Goal: Task Accomplishment & Management: Use online tool/utility

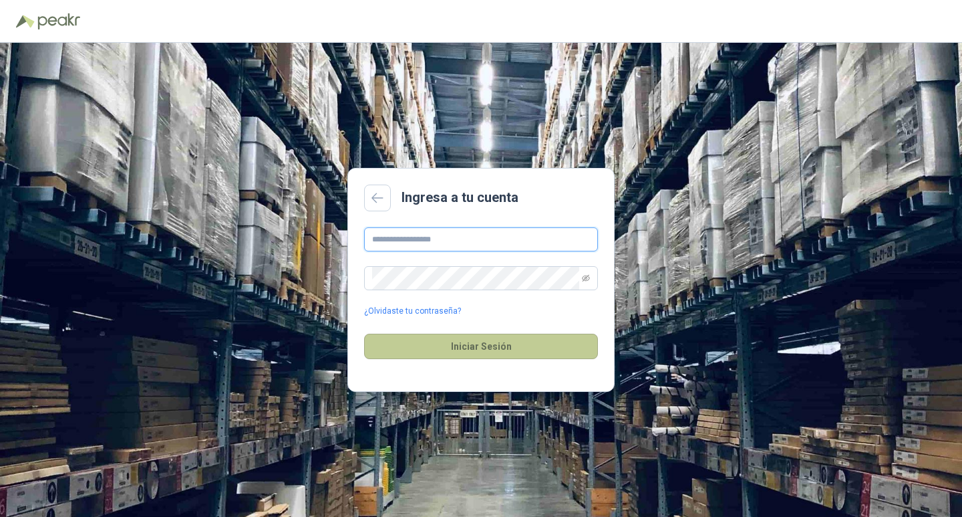
type input "**********"
click at [525, 350] on button "Iniciar Sesión" at bounding box center [481, 345] width 234 height 25
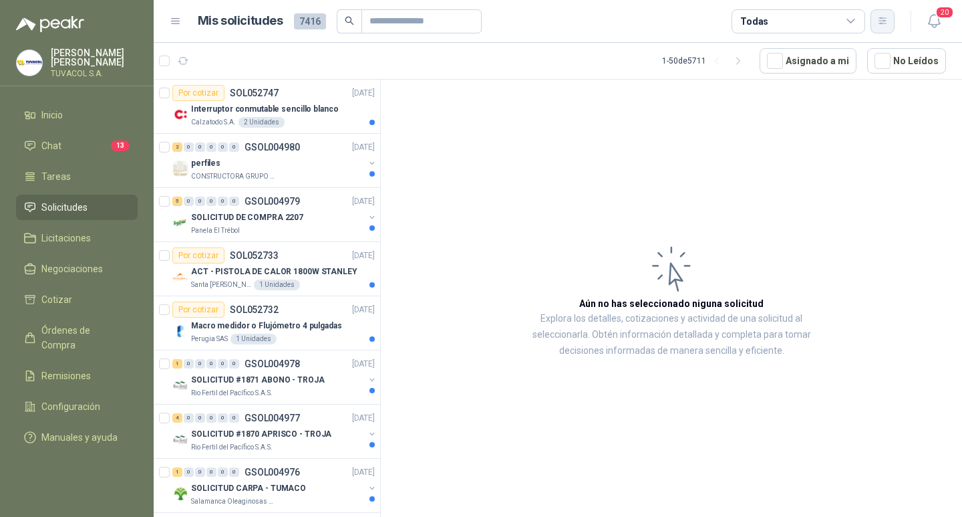
click at [881, 27] on button "button" at bounding box center [883, 21] width 24 height 24
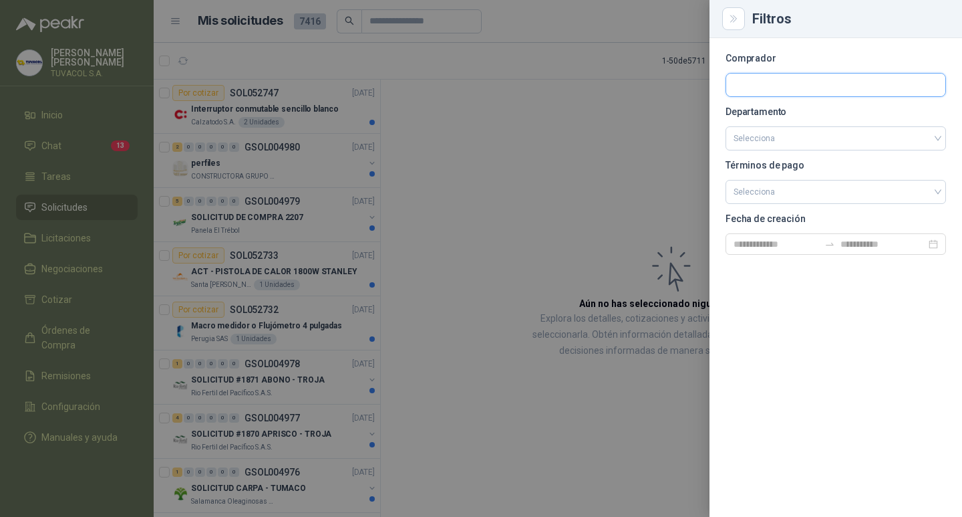
click at [735, 84] on input "text" at bounding box center [835, 85] width 219 height 23
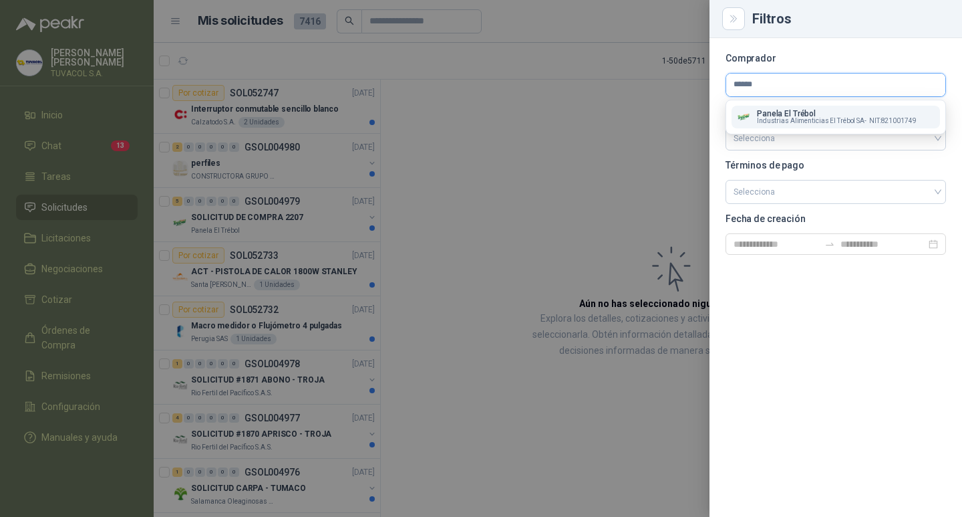
type input "******"
click at [831, 124] on span "Industrias Alimenticias El Trébol SA -" at bounding box center [812, 121] width 110 height 7
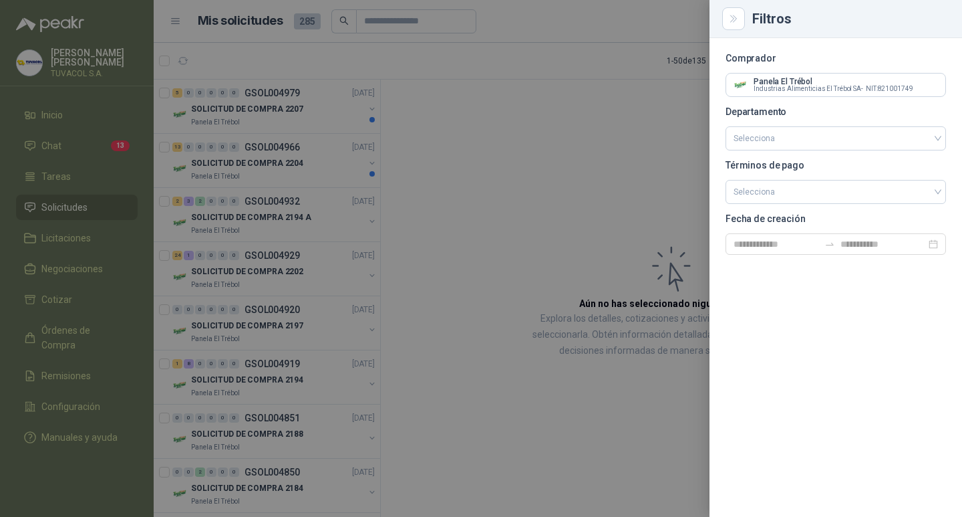
click at [473, 206] on div at bounding box center [481, 258] width 962 height 517
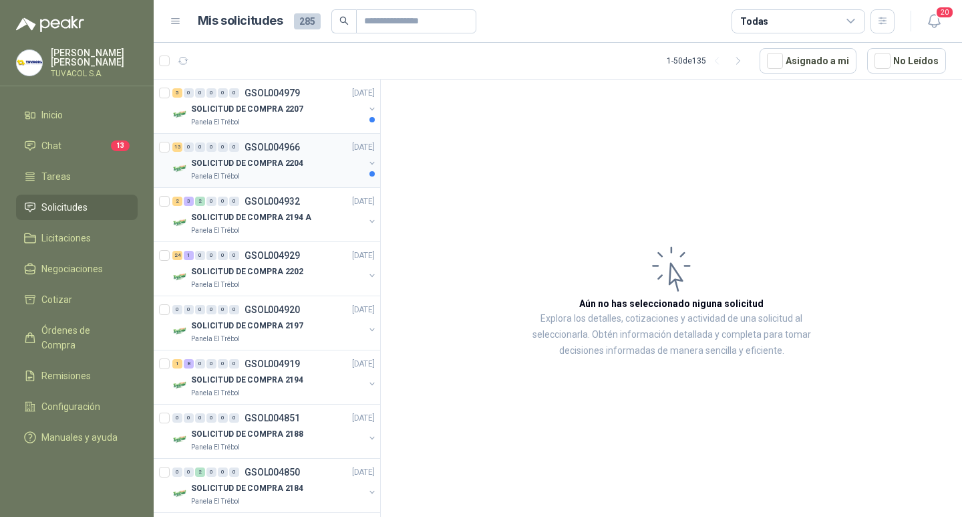
click at [251, 162] on p "SOLICITUD DE COMPRA 2204" at bounding box center [247, 163] width 112 height 13
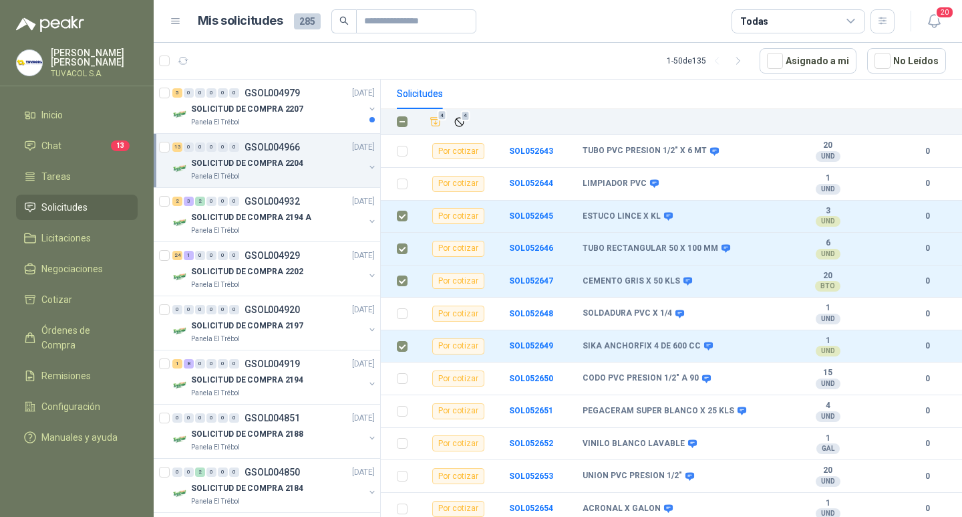
scroll to position [166, 0]
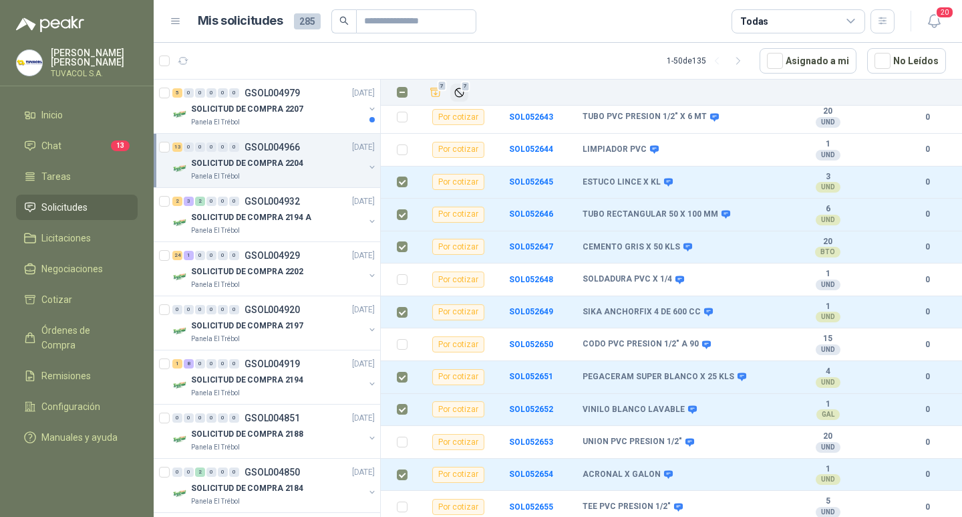
click at [459, 84] on button "7" at bounding box center [459, 93] width 18 height 18
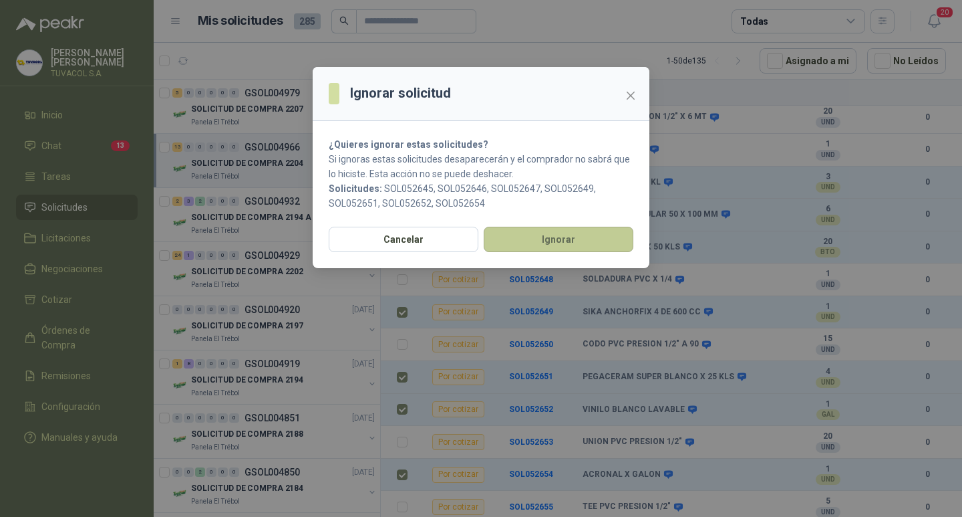
click at [547, 241] on button "Ignorar" at bounding box center [559, 239] width 150 height 25
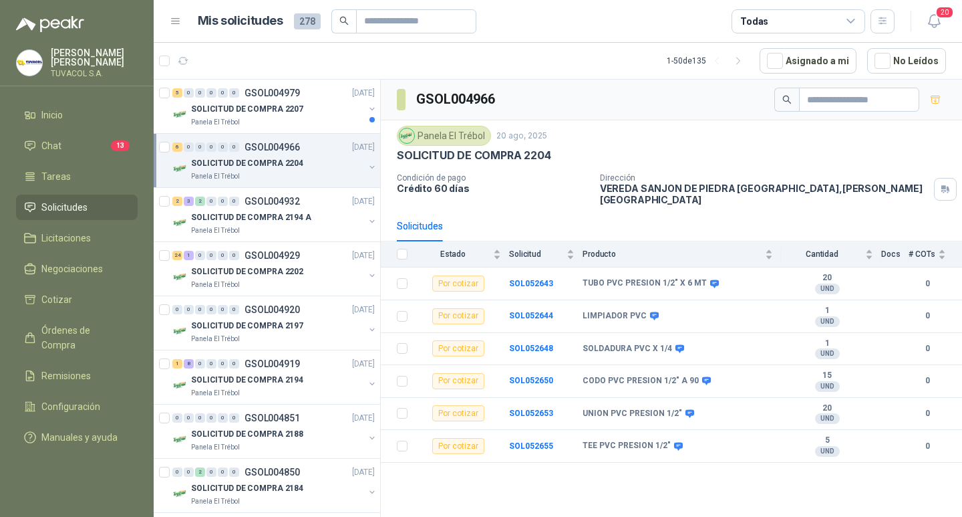
scroll to position [0, 0]
click at [545, 279] on b "SOL052643" at bounding box center [531, 283] width 44 height 9
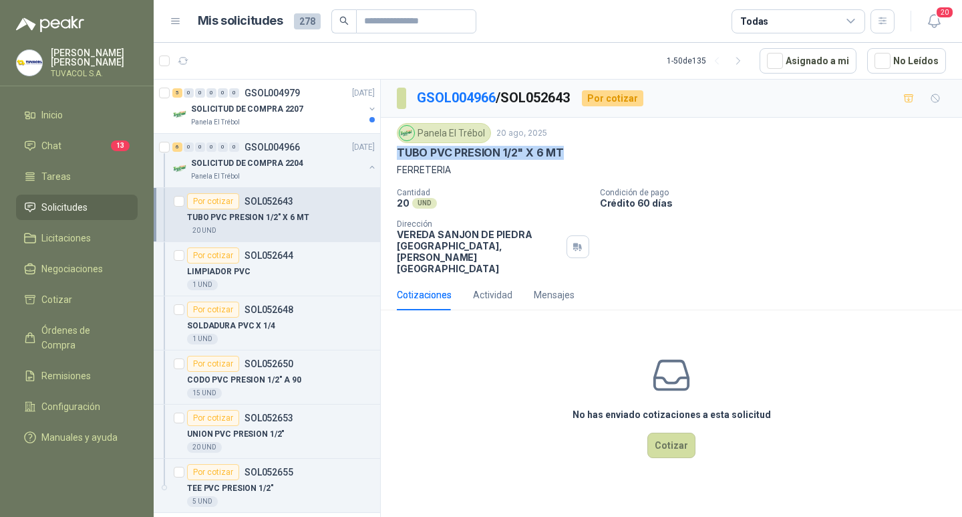
drag, startPoint x: 569, startPoint y: 146, endPoint x: 385, endPoint y: 156, distance: 184.1
click at [385, 156] on div "Panela El Trébol [DATE] TUBO PVC PRESION 1/2" X 6 MT FERRETERIA Cantidad 20 UND…" at bounding box center [671, 199] width 581 height 162
click at [804, 358] on div "No has enviado cotizaciones a esta solicitud Cotizar" at bounding box center [671, 406] width 581 height 170
click at [658, 447] on button "Cotizar" at bounding box center [672, 444] width 48 height 25
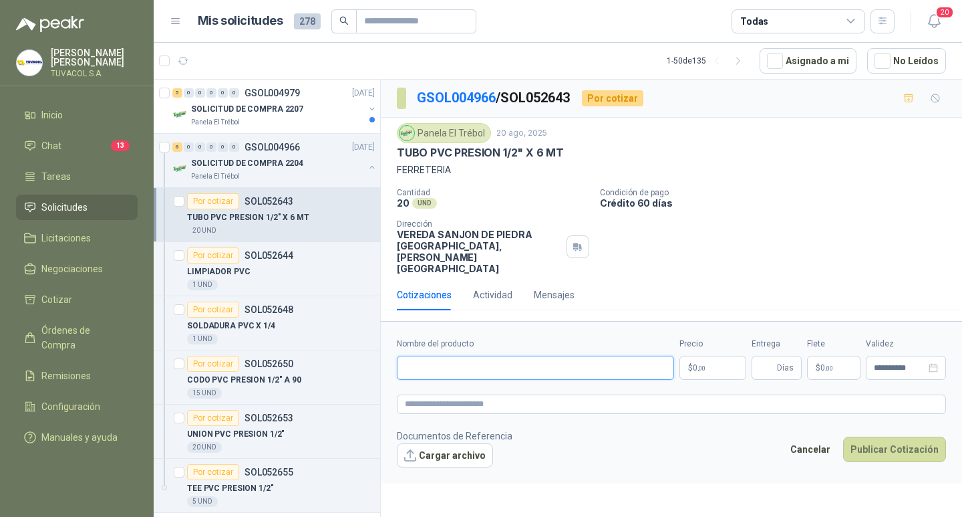
click at [574, 364] on input "Nombre del producto" at bounding box center [535, 367] width 277 height 24
paste input "**********"
type input "**********"
drag, startPoint x: 587, startPoint y: 374, endPoint x: 235, endPoint y: 345, distance: 353.4
click at [235, 345] on div "5 0 0 0 0 0 GSOL004979 [DATE] SOLICITUD DE COMPRA 2207 Panela El Trébol 6 0 0 0…" at bounding box center [558, 300] width 809 height 442
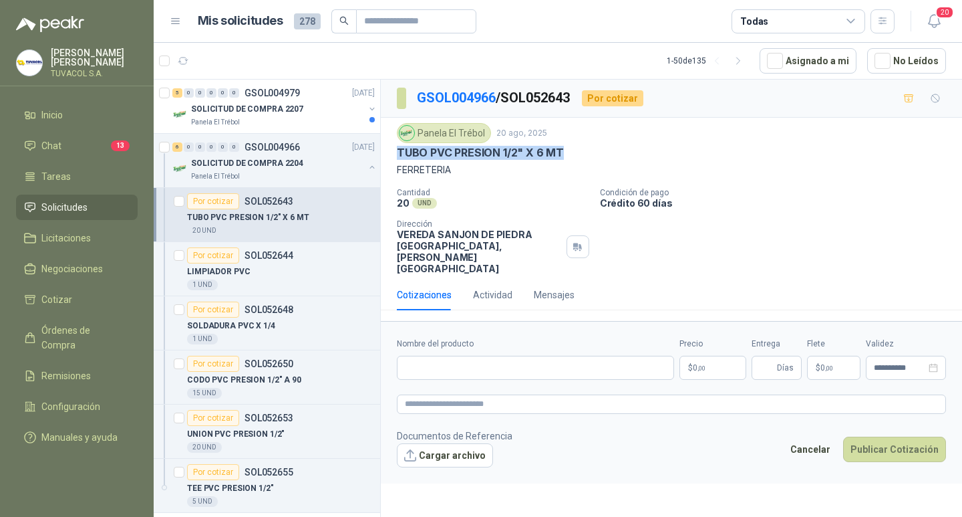
drag, startPoint x: 557, startPoint y: 150, endPoint x: 398, endPoint y: 152, distance: 159.0
click at [398, 152] on div "TUBO PVC PRESION 1/2" X 6 MT" at bounding box center [671, 153] width 549 height 14
copy p "TUBO PVC PRESION 1/2" X 6 MT"
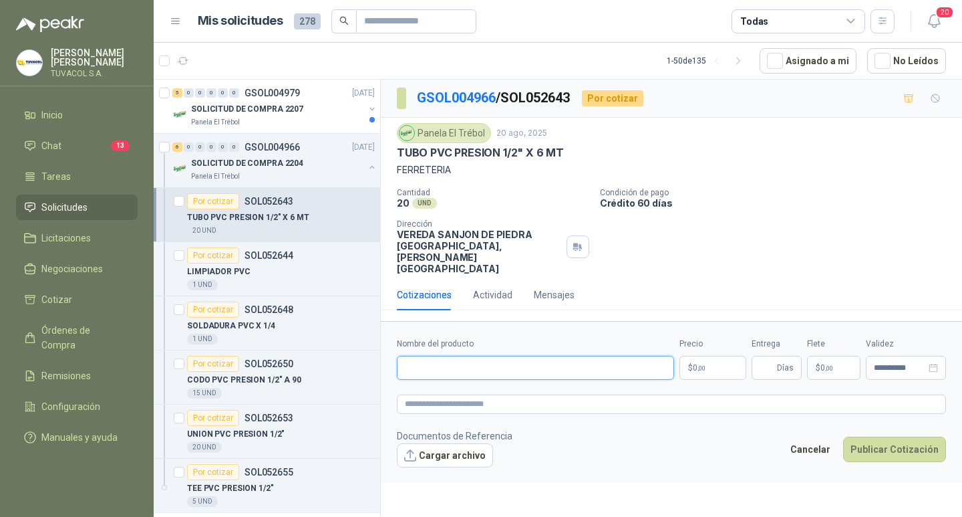
click at [501, 371] on input "Nombre del producto" at bounding box center [535, 367] width 277 height 24
paste input "**********"
type input "**********"
click at [701, 378] on p "$ 0 ,00" at bounding box center [713, 367] width 67 height 24
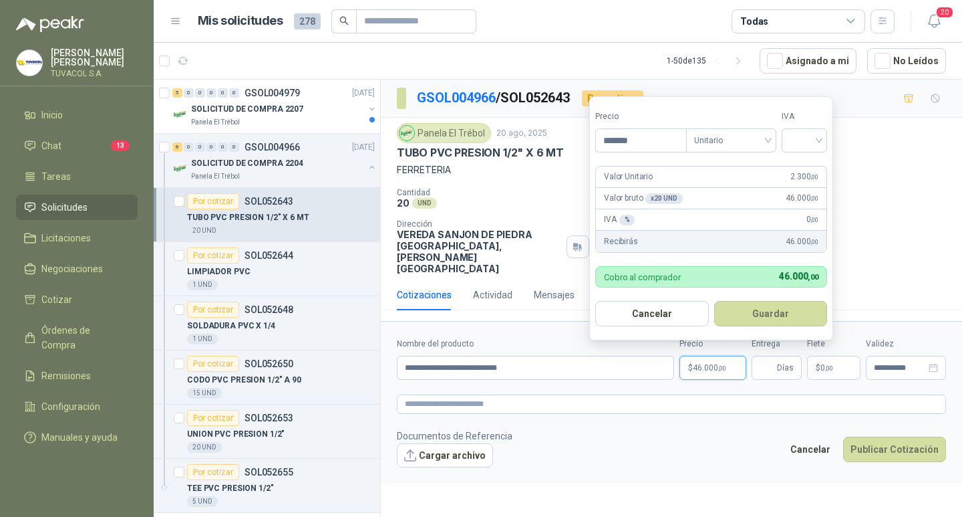
type input "*******"
click at [816, 145] on input "search" at bounding box center [804, 139] width 29 height 20
click at [811, 162] on div "19%" at bounding box center [807, 167] width 25 height 15
click at [772, 315] on button "Guardar" at bounding box center [773, 313] width 115 height 25
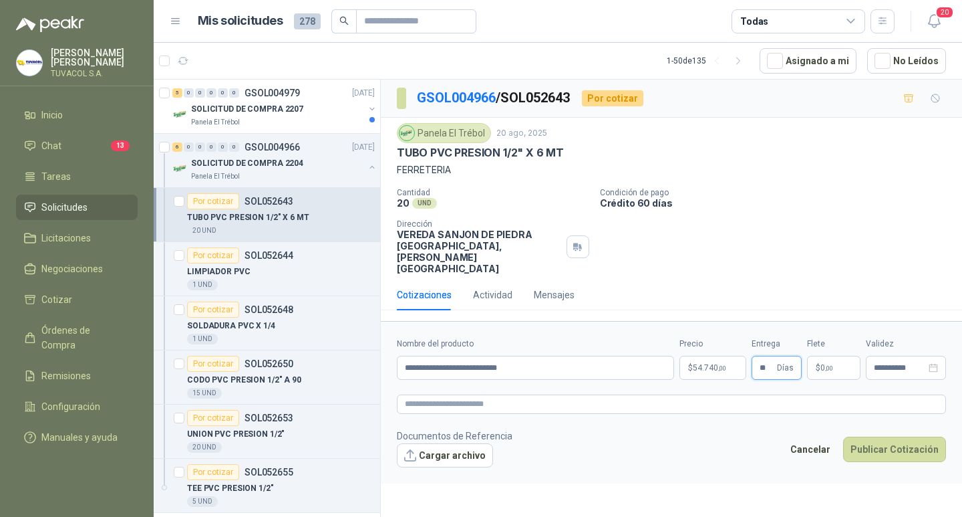
type input "**"
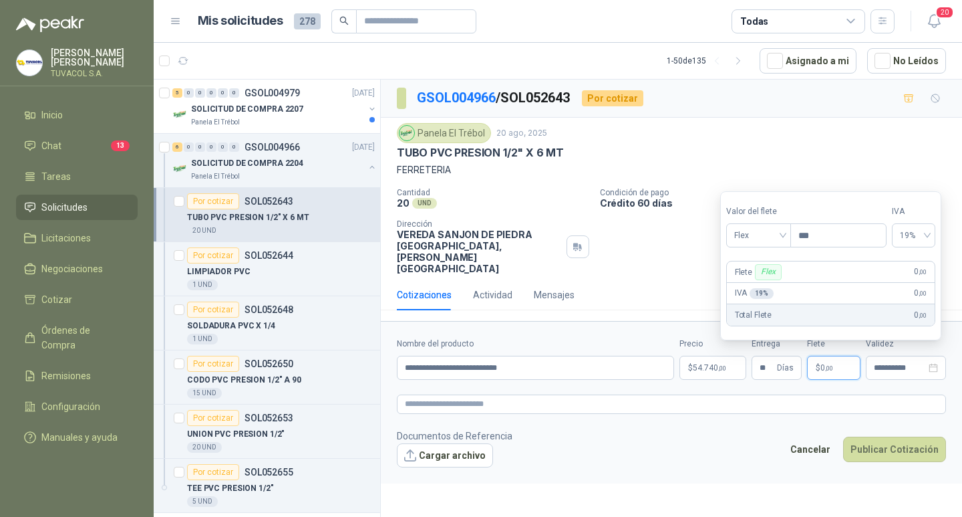
click at [762, 220] on div "Valor [PERSON_NAME] Flex" at bounding box center [758, 226] width 64 height 42
click at [761, 235] on span "Flex" at bounding box center [758, 235] width 49 height 20
click at [761, 285] on div "Incluido" at bounding box center [760, 284] width 46 height 15
click at [653, 450] on footer "Documentos de Referencia Cargar archivo Cancelar Publicar Cotización" at bounding box center [671, 447] width 549 height 39
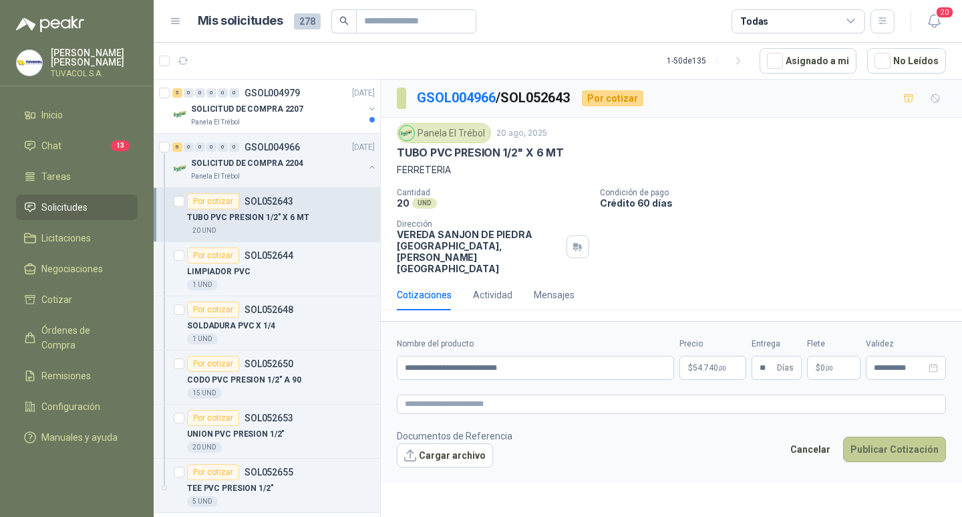
click at [885, 454] on button "Publicar Cotización" at bounding box center [894, 448] width 103 height 25
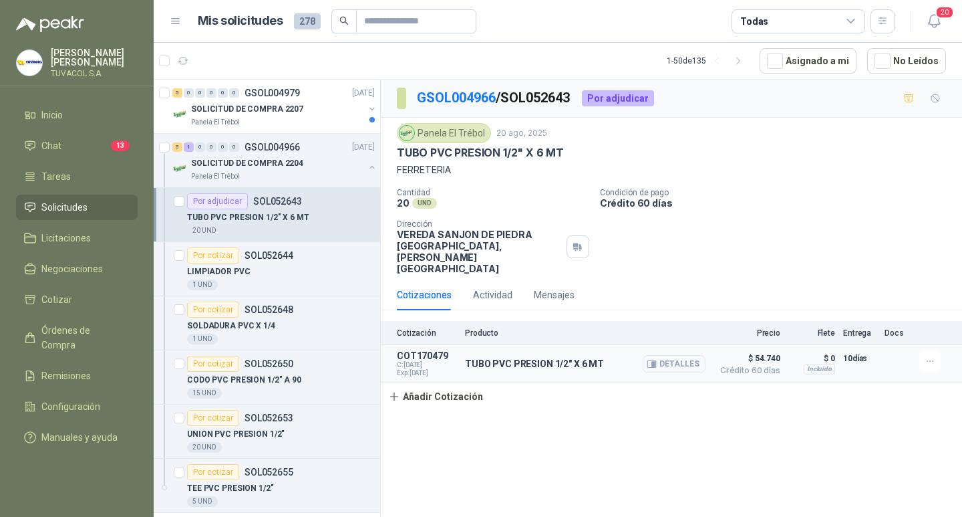
click at [454, 361] on p "COT170479" at bounding box center [427, 355] width 60 height 11
click at [697, 366] on button "Detalles" at bounding box center [674, 364] width 63 height 18
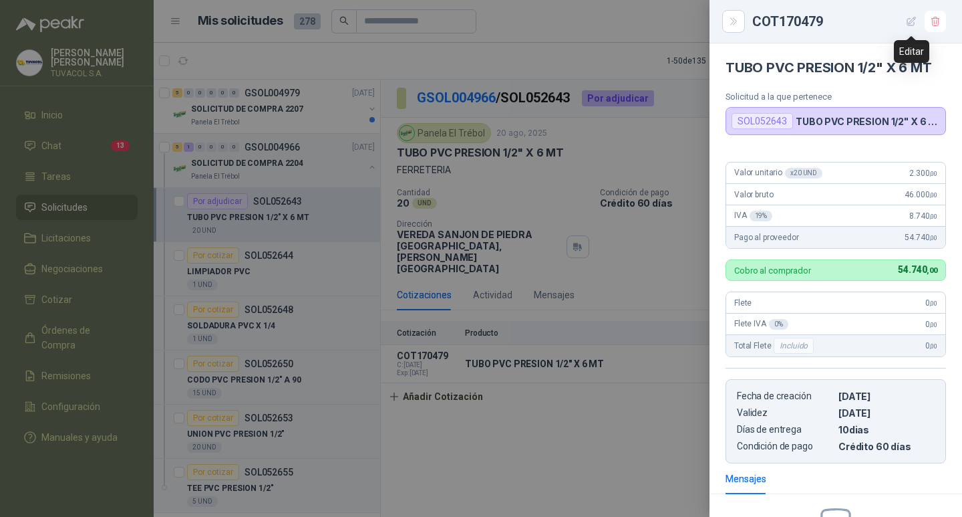
click at [911, 19] on icon "button" at bounding box center [911, 21] width 11 height 11
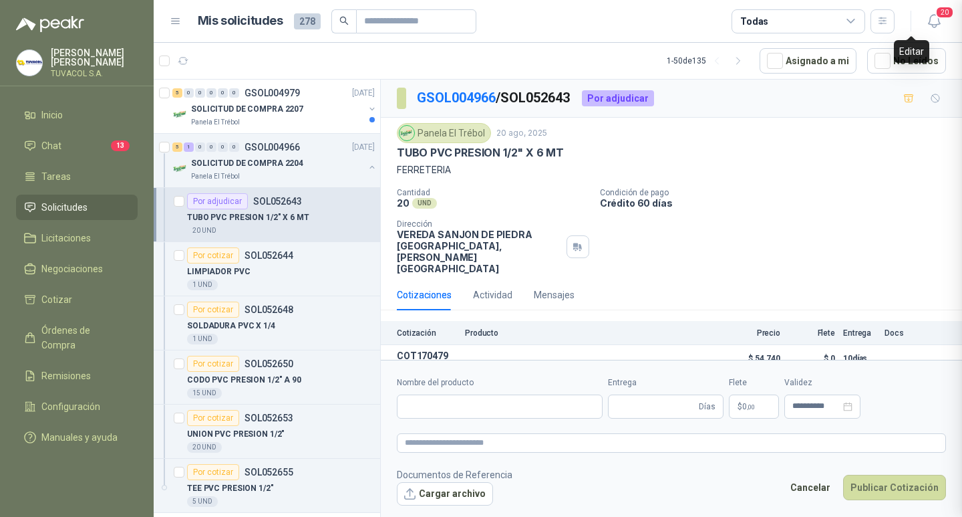
type input "**********"
type input "**"
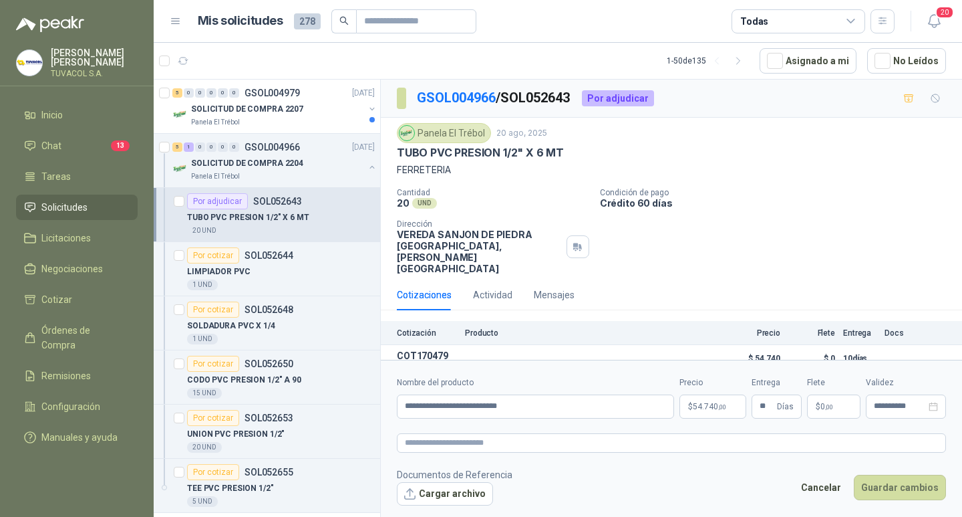
click at [712, 407] on span "54.740 ,00" at bounding box center [709, 406] width 33 height 8
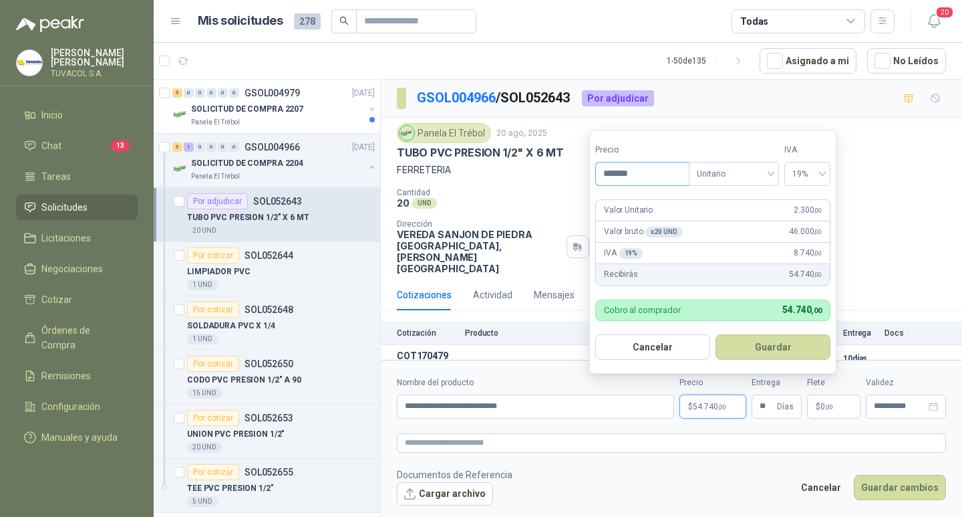
click at [654, 164] on input "*******" at bounding box center [642, 173] width 93 height 23
type input "********"
click at [769, 342] on button "Guardar" at bounding box center [773, 346] width 115 height 25
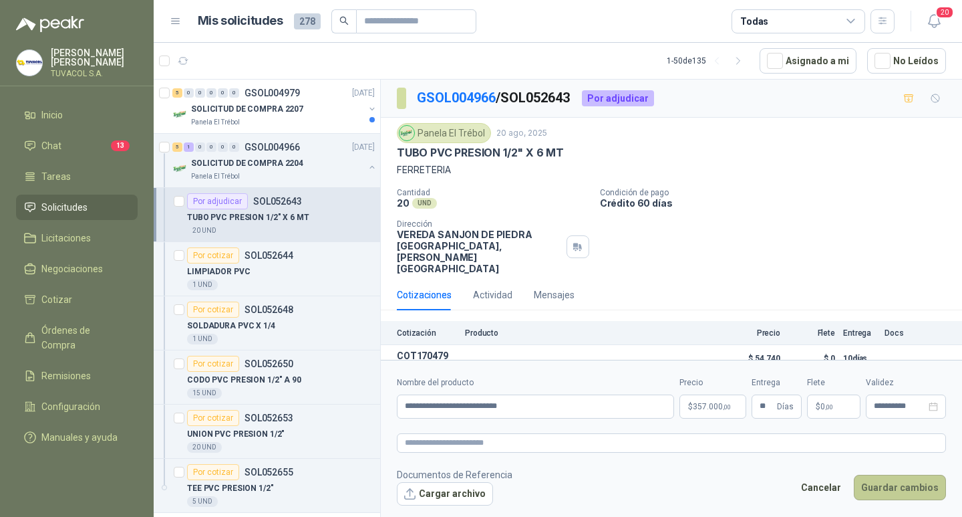
click at [879, 491] on button "Guardar cambios" at bounding box center [900, 486] width 92 height 25
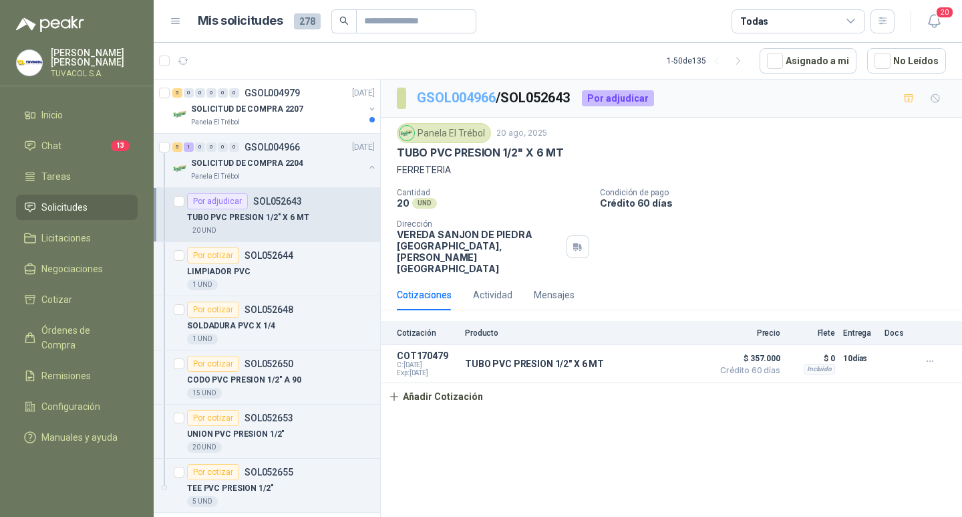
click at [469, 94] on link "GSOL004966" at bounding box center [456, 98] width 79 height 16
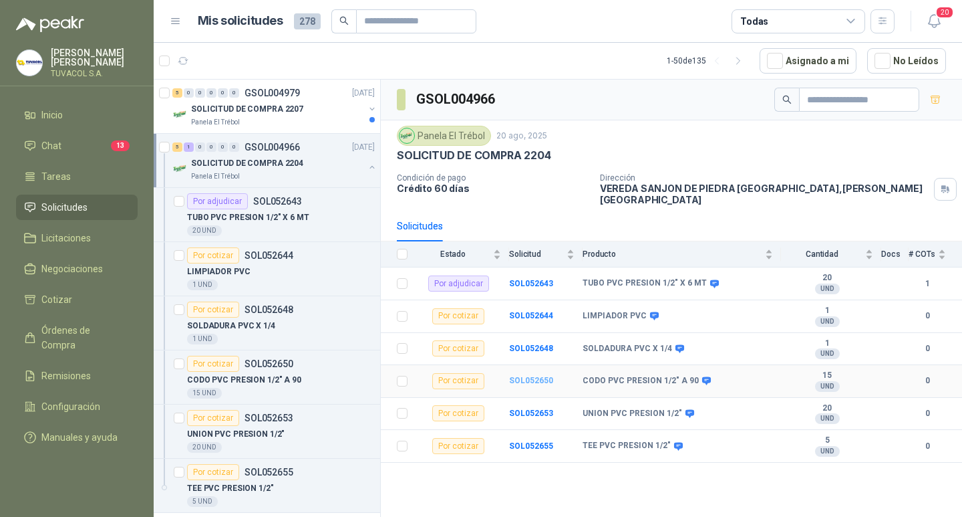
click at [529, 378] on b "SOL052650" at bounding box center [531, 380] width 44 height 9
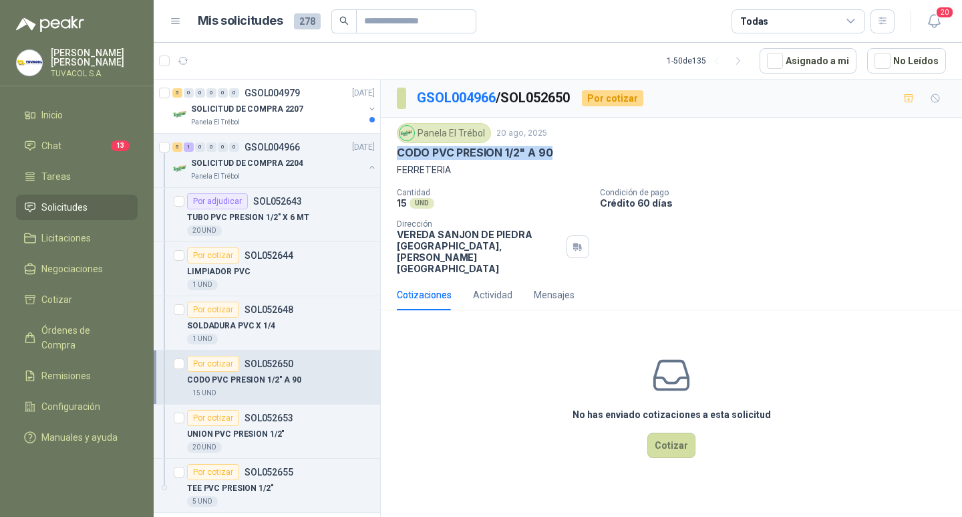
drag, startPoint x: 555, startPoint y: 151, endPoint x: 381, endPoint y: 157, distance: 173.8
click at [381, 157] on div "Panela El Trébol [DATE] CODO PVC PRESION 1/2" A 90 FERRETERIA Cantidad 15 UND …" at bounding box center [671, 199] width 581 height 162
copy p "CODO PVC PRESION 1/2" A 90"
click at [665, 447] on button "Cotizar" at bounding box center [672, 444] width 48 height 25
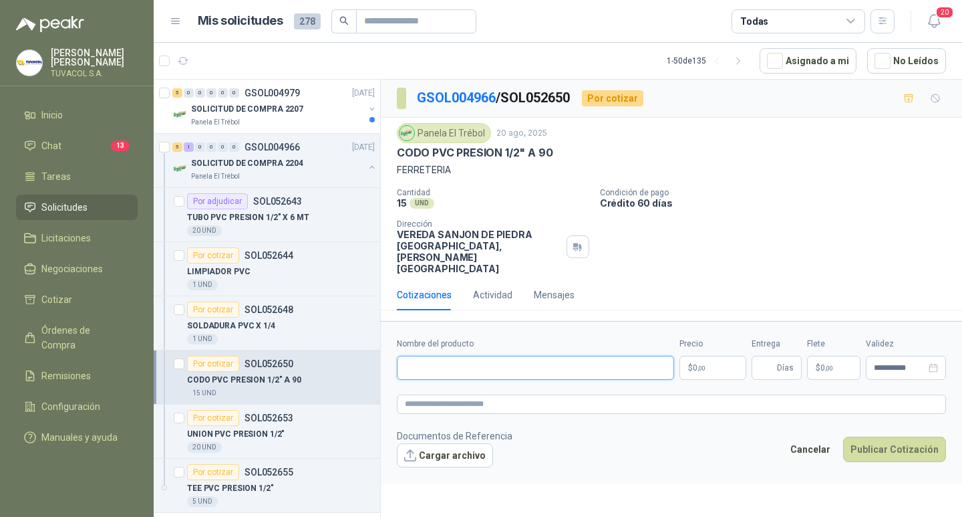
click at [553, 372] on input "Nombre del producto" at bounding box center [535, 367] width 277 height 24
paste input "**********"
type input "**********"
click at [701, 372] on span ",00" at bounding box center [702, 367] width 8 height 7
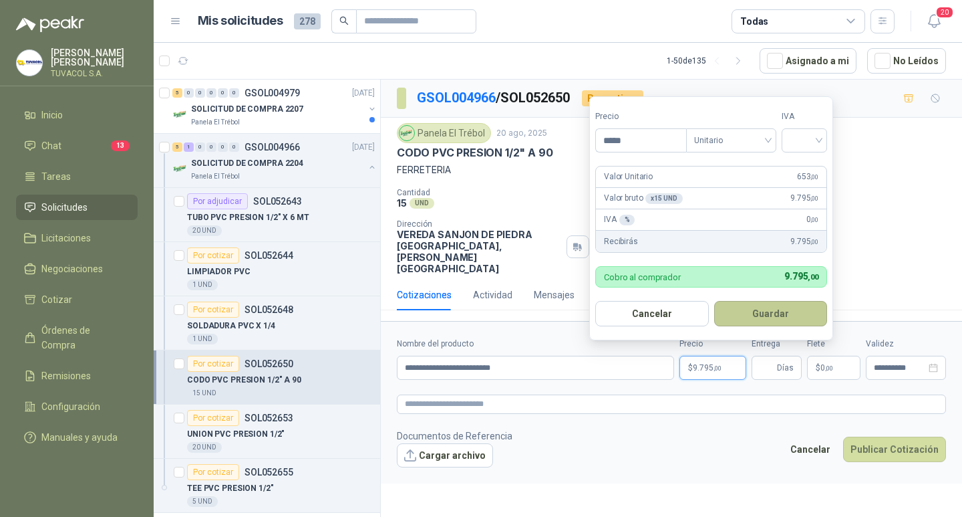
type input "*****"
click at [803, 138] on input "search" at bounding box center [804, 139] width 29 height 20
click at [807, 164] on div "19%" at bounding box center [807, 167] width 25 height 15
click at [786, 312] on button "Guardar" at bounding box center [773, 313] width 115 height 25
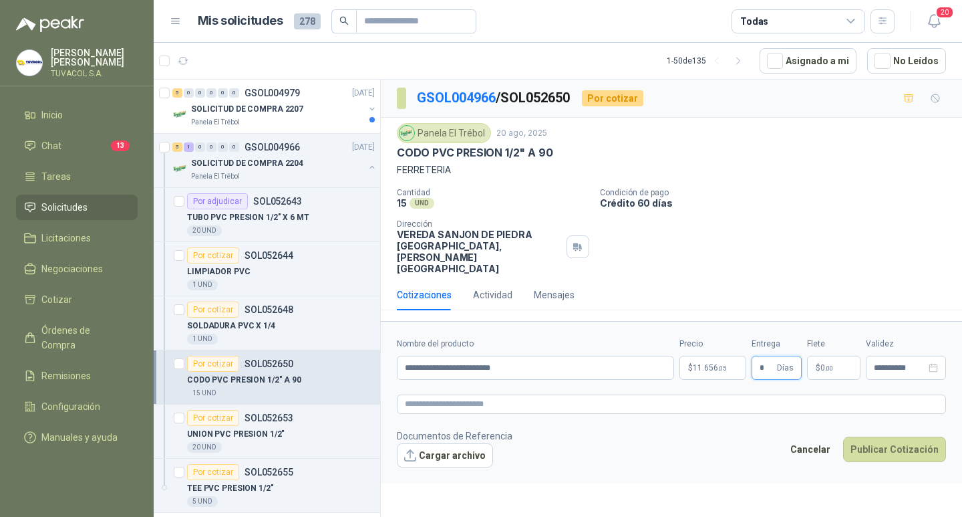
type input "*"
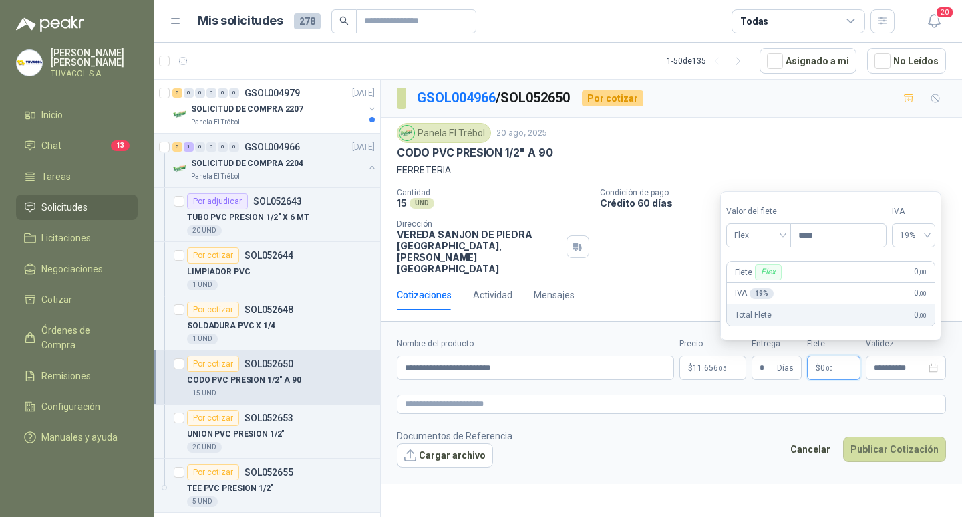
type input "***"
click at [764, 241] on span "Flex" at bounding box center [758, 235] width 49 height 20
click at [755, 263] on div "Flex" at bounding box center [760, 263] width 46 height 15
click at [766, 227] on span "Flex" at bounding box center [758, 235] width 49 height 20
click at [762, 285] on div "Incluido" at bounding box center [760, 284] width 46 height 15
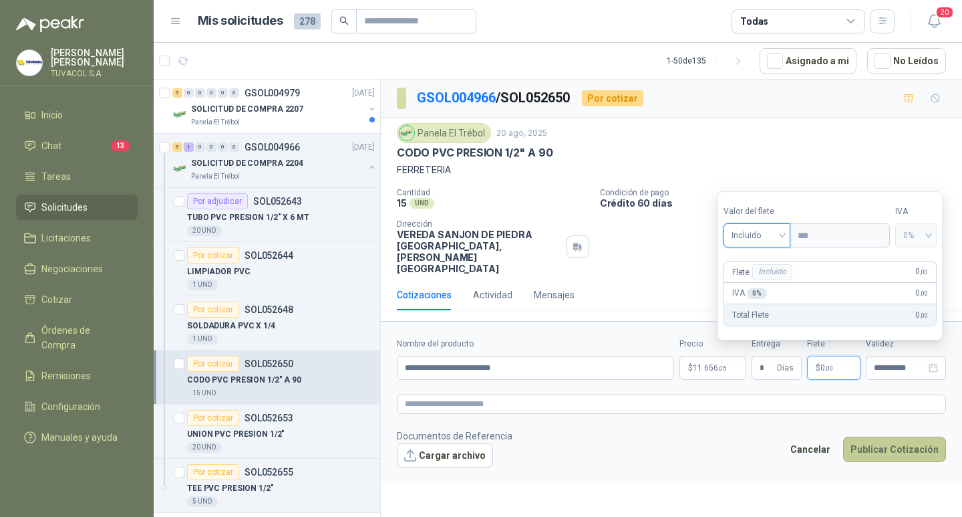
click at [897, 460] on button "Publicar Cotización" at bounding box center [894, 448] width 103 height 25
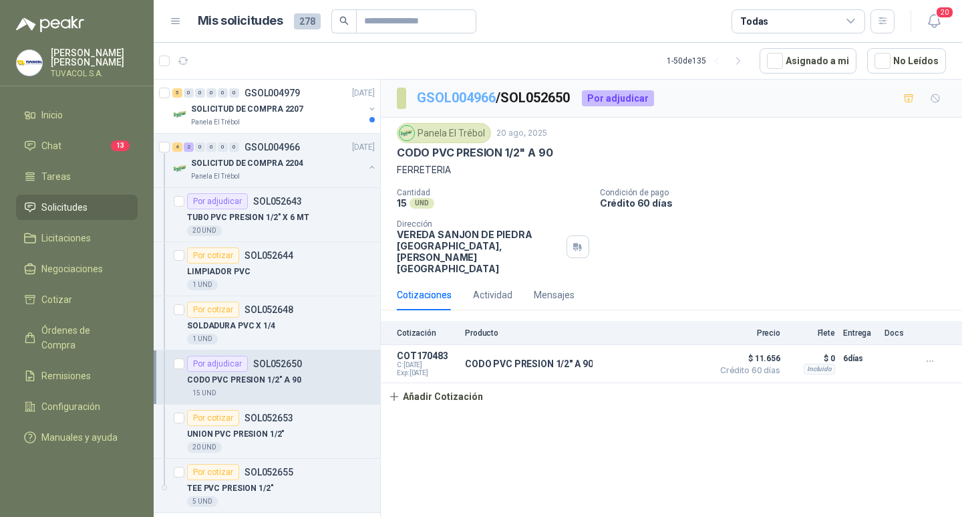
click at [466, 90] on link "GSOL004966" at bounding box center [456, 98] width 79 height 16
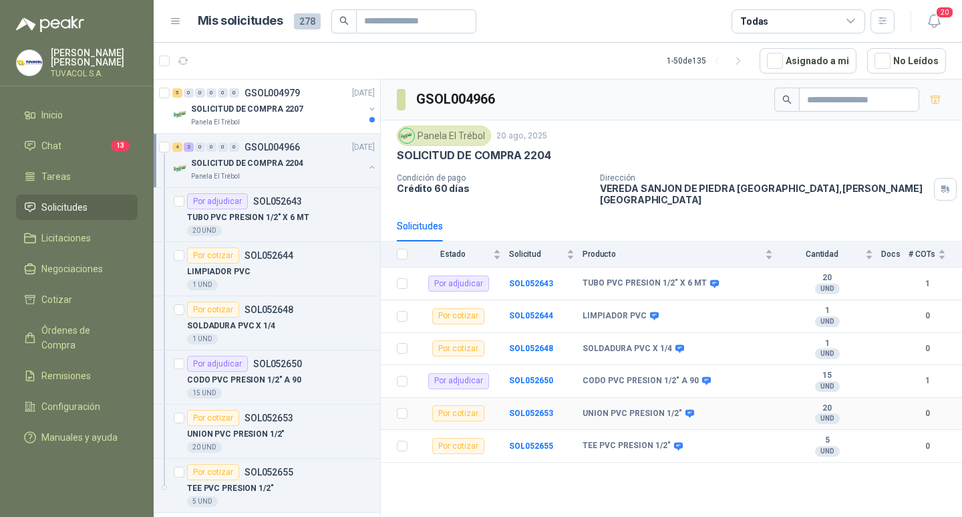
click at [522, 404] on td "SOL052653" at bounding box center [546, 414] width 74 height 33
click at [528, 408] on td "SOL052653" at bounding box center [546, 414] width 74 height 33
click at [528, 408] on b "SOL052653" at bounding box center [531, 412] width 44 height 9
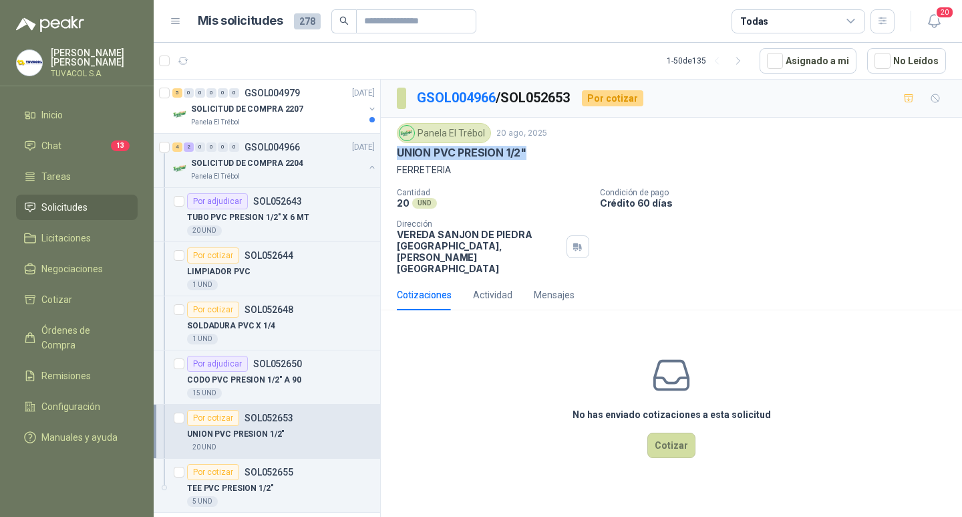
drag, startPoint x: 529, startPoint y: 148, endPoint x: 393, endPoint y: 154, distance: 135.8
click at [393, 154] on div "Panela El Trébol [DATE] UNION PVC PRESION 1/2" FERRETERIA Cantidad 20 UND  Con…" at bounding box center [671, 199] width 581 height 162
copy p "UNION PVC PRESION 1/2""
click at [646, 452] on div "No has enviado cotizaciones a esta solicitud Cotizar" at bounding box center [671, 406] width 581 height 170
click at [662, 446] on button "Cotizar" at bounding box center [672, 444] width 48 height 25
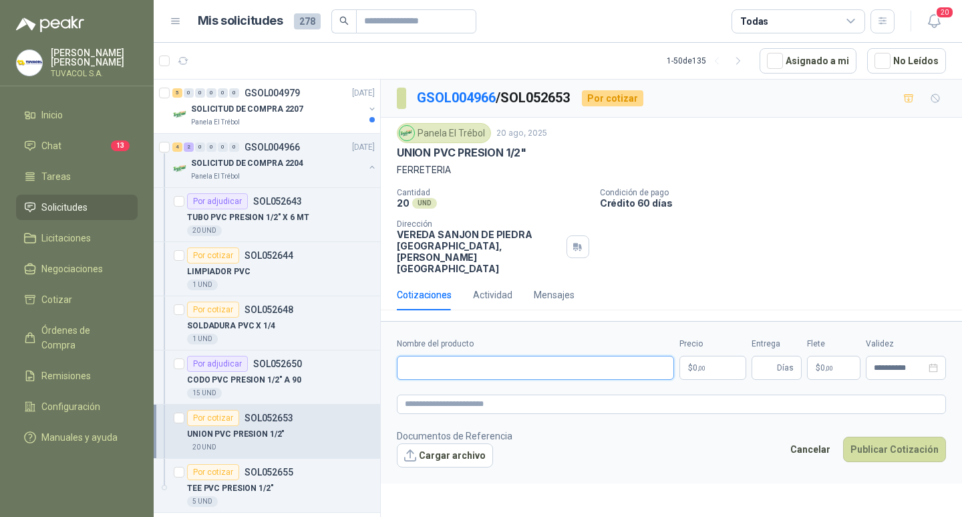
drag, startPoint x: 580, startPoint y: 374, endPoint x: 604, endPoint y: 374, distance: 24.1
click at [580, 374] on input "Nombre del producto" at bounding box center [535, 367] width 277 height 24
paste input "**********"
type input "**********"
click at [715, 376] on p "$ 0 ,00" at bounding box center [713, 367] width 67 height 24
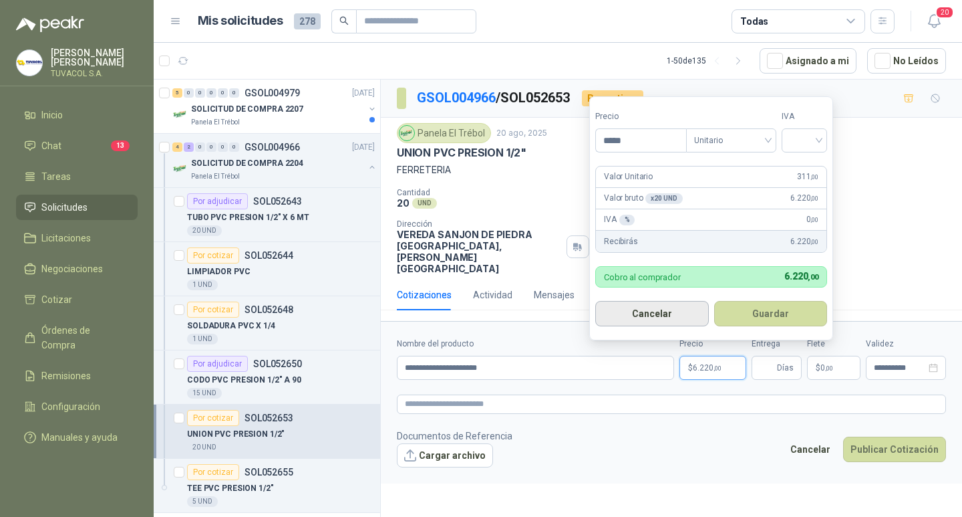
type input "*****"
click at [819, 134] on input "search" at bounding box center [804, 139] width 29 height 20
click at [807, 164] on div "19%" at bounding box center [807, 167] width 25 height 15
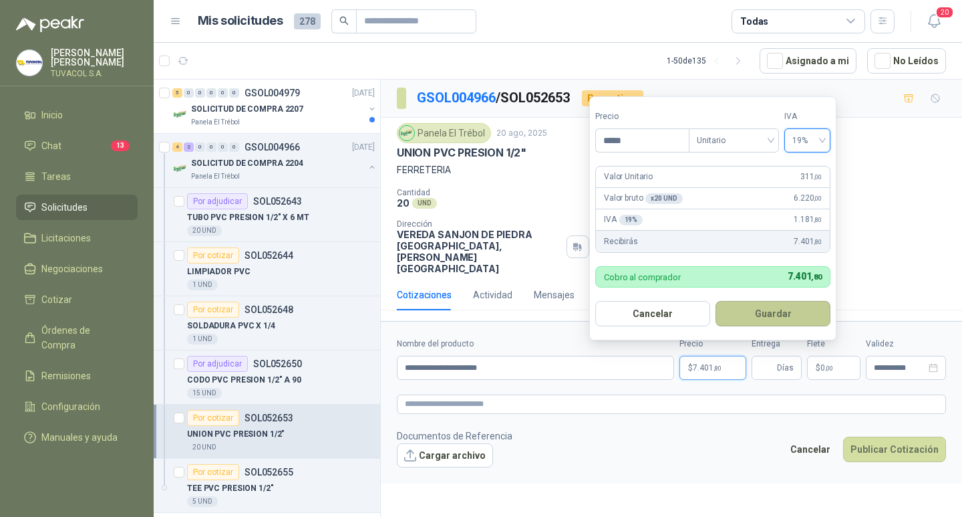
click at [802, 310] on button "Guardar" at bounding box center [773, 313] width 115 height 25
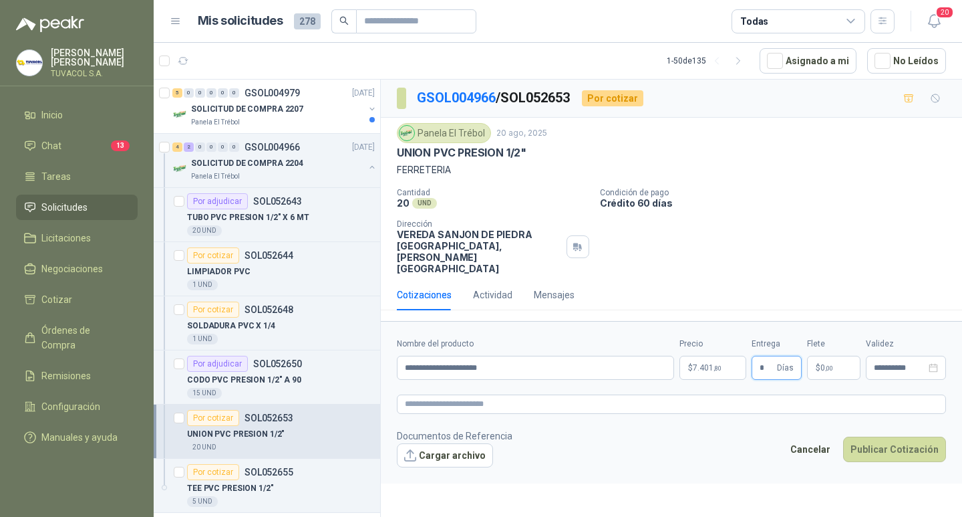
type input "*"
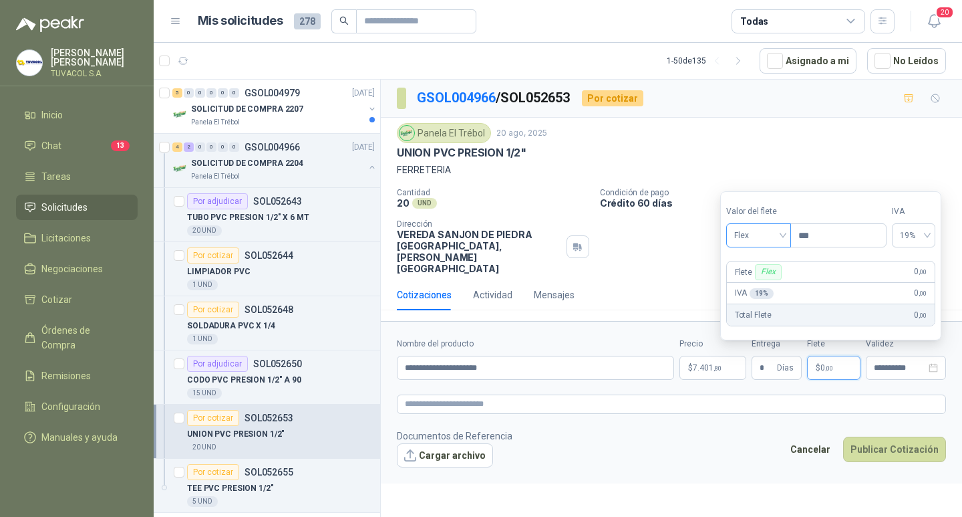
click at [761, 237] on span "Flex" at bounding box center [758, 235] width 49 height 20
click at [768, 286] on div "Incluido" at bounding box center [760, 284] width 46 height 15
click at [873, 459] on button "Publicar Cotización" at bounding box center [894, 448] width 103 height 25
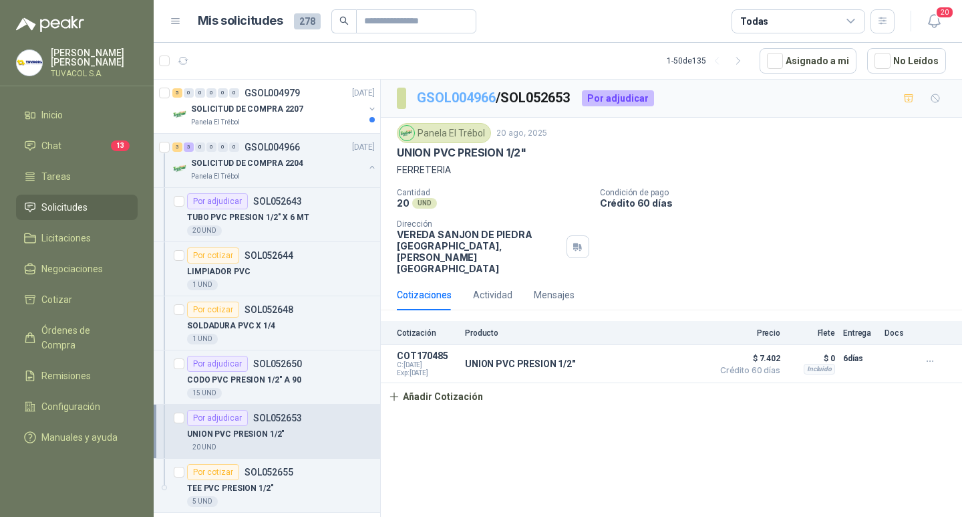
click at [464, 99] on link "GSOL004966" at bounding box center [456, 98] width 79 height 16
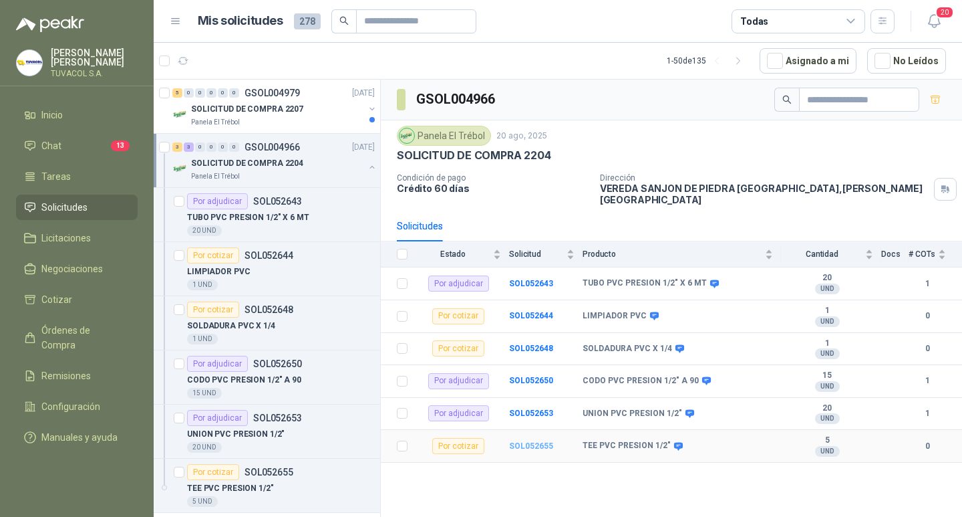
click at [537, 444] on b "SOL052655" at bounding box center [531, 445] width 44 height 9
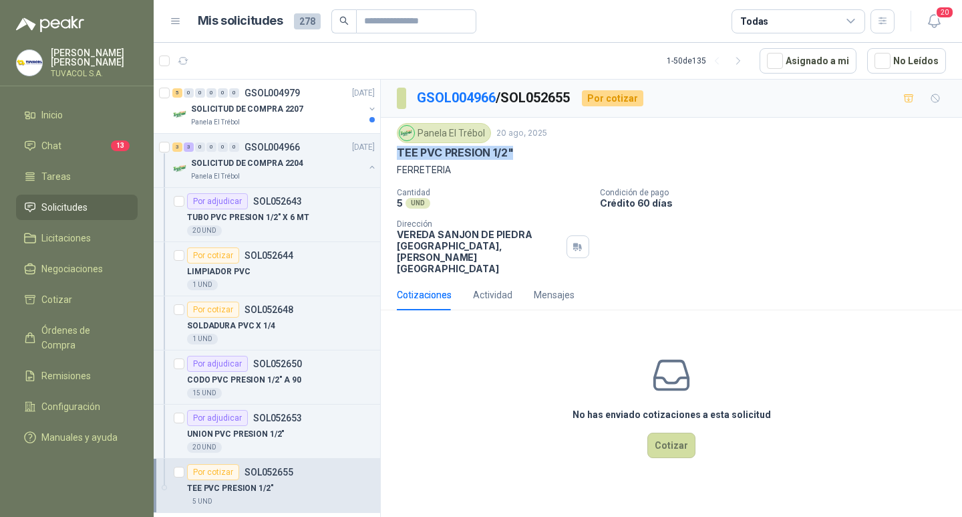
drag, startPoint x: 514, startPoint y: 148, endPoint x: 396, endPoint y: 154, distance: 117.8
click at [396, 154] on div "Panela El Trébol [DATE] TEE PVC PRESION 1/2" FERRETERIA Cantidad 5 UND  Condic…" at bounding box center [671, 199] width 581 height 162
copy p "TEE PVC PRESION 1/2""
click at [679, 473] on div "No has enviado cotizaciones a esta solicitud Cotizar" at bounding box center [671, 406] width 581 height 170
click at [668, 447] on button "Cotizar" at bounding box center [672, 444] width 48 height 25
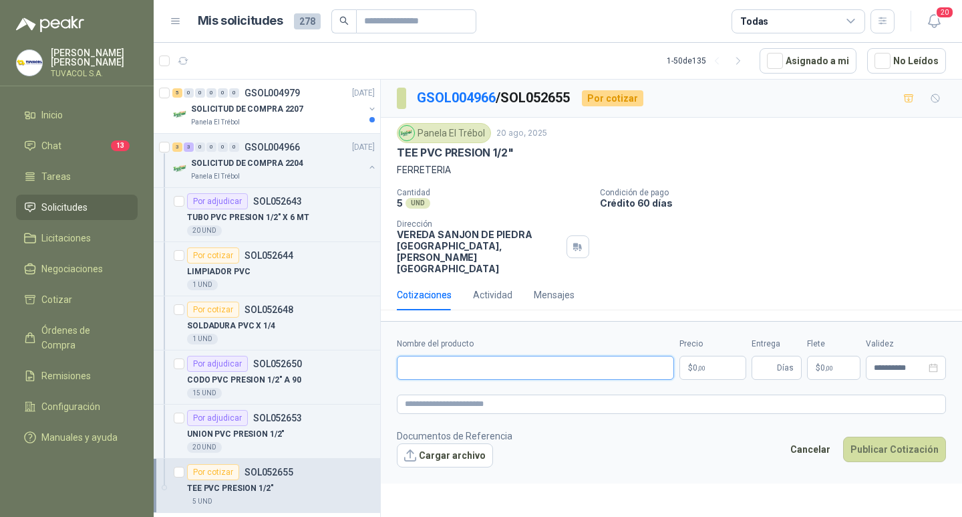
click at [587, 366] on input "Nombre del producto" at bounding box center [535, 367] width 277 height 24
paste input "**********"
type input "**********"
click at [691, 374] on p "$ 0 ,00" at bounding box center [713, 367] width 67 height 24
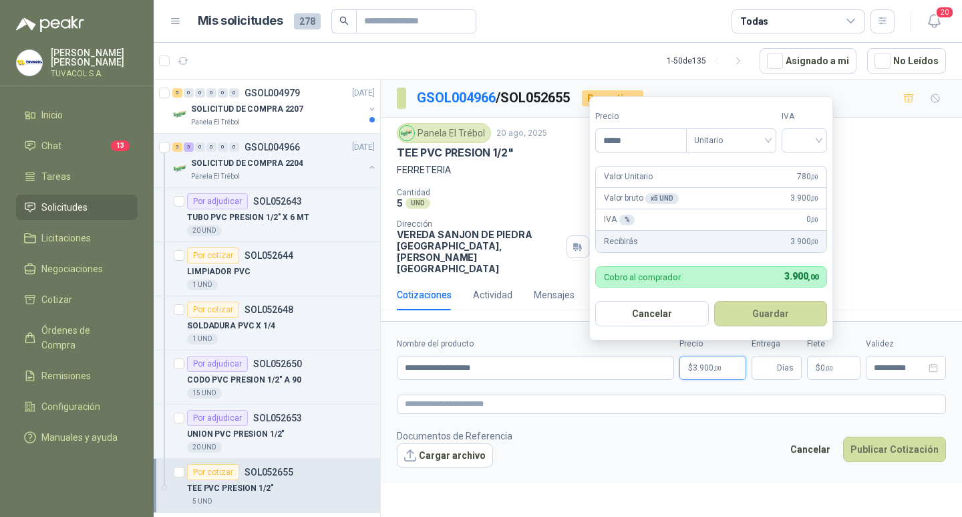
type input "*****"
click at [801, 140] on input "search" at bounding box center [804, 139] width 29 height 20
click at [802, 167] on div "19%" at bounding box center [807, 167] width 25 height 15
click at [786, 310] on button "Guardar" at bounding box center [773, 313] width 115 height 25
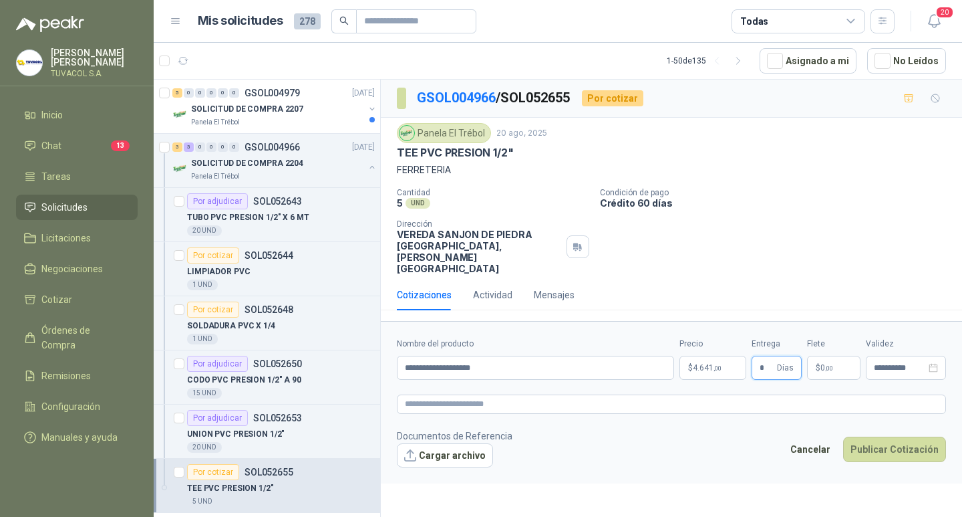
type input "*"
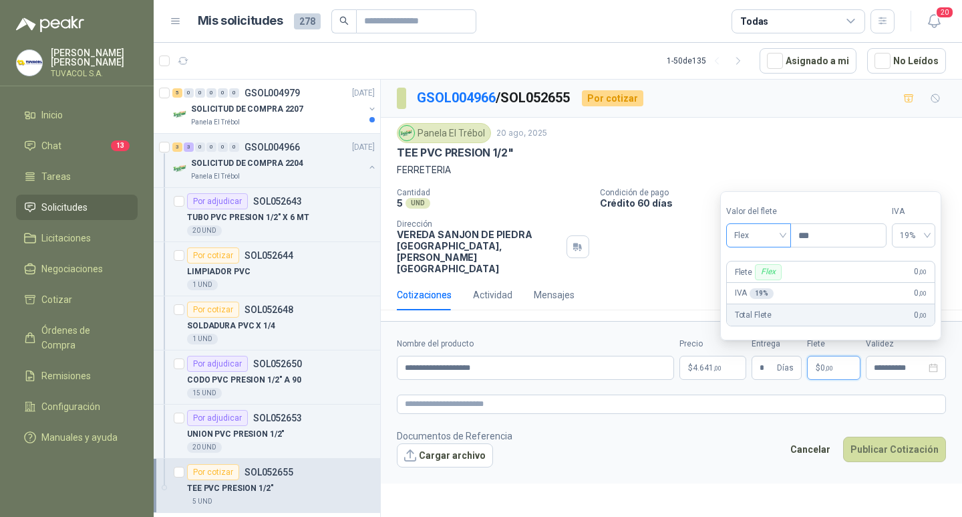
click at [764, 237] on span "Flex" at bounding box center [758, 235] width 49 height 20
click at [763, 282] on div "Incluido" at bounding box center [760, 284] width 46 height 15
click at [897, 454] on button "Publicar Cotización" at bounding box center [894, 448] width 103 height 25
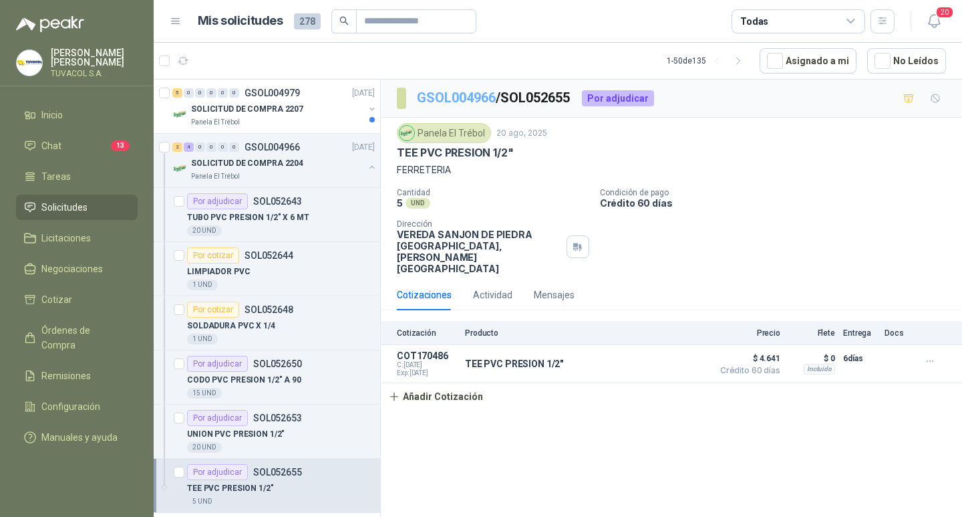
click at [461, 97] on link "GSOL004966" at bounding box center [456, 98] width 79 height 16
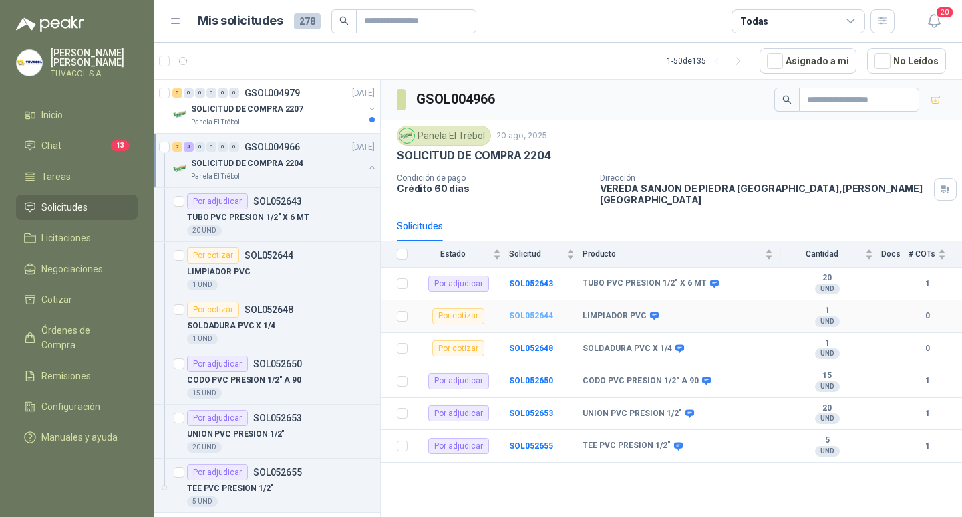
click at [538, 313] on b "SOL052644" at bounding box center [531, 315] width 44 height 9
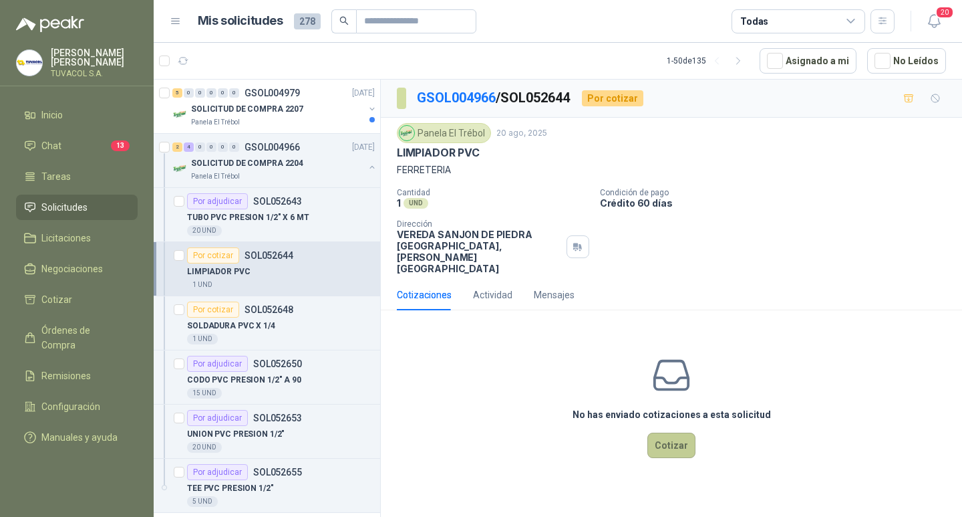
click at [684, 447] on button "Cotizar" at bounding box center [672, 444] width 48 height 25
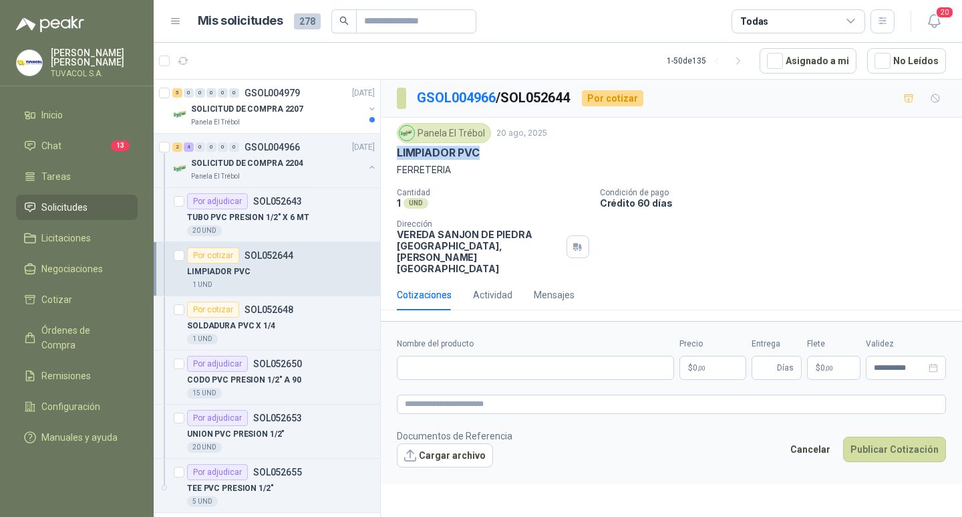
drag, startPoint x: 454, startPoint y: 152, endPoint x: 396, endPoint y: 152, distance: 57.5
click at [396, 152] on div "Panela El Trébol [DATE] LIMPIADOR PVC FERRETERIA Cantidad 1 UND  Condición de …" at bounding box center [671, 199] width 581 height 162
copy p "LIMPIADOR PVC"
click at [538, 376] on input "Nombre del producto" at bounding box center [535, 367] width 277 height 24
paste input "**********"
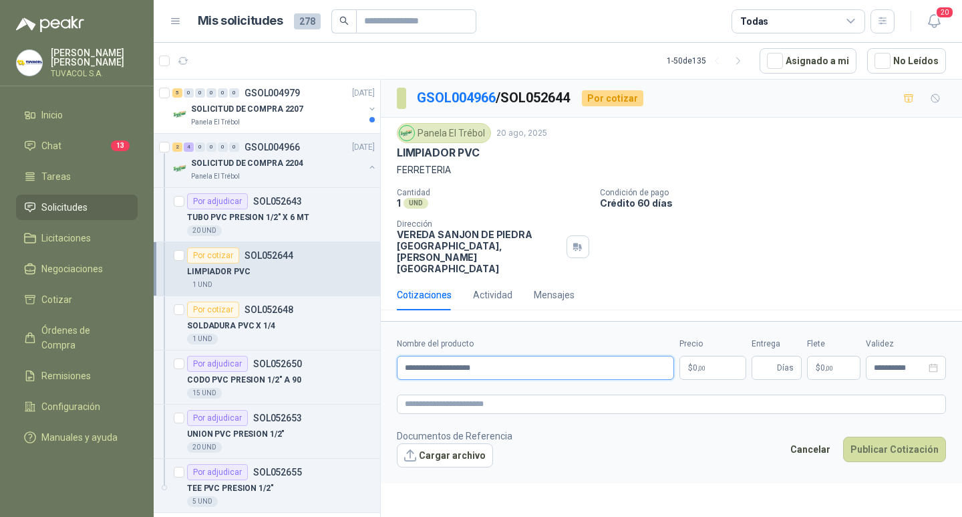
type input "**********"
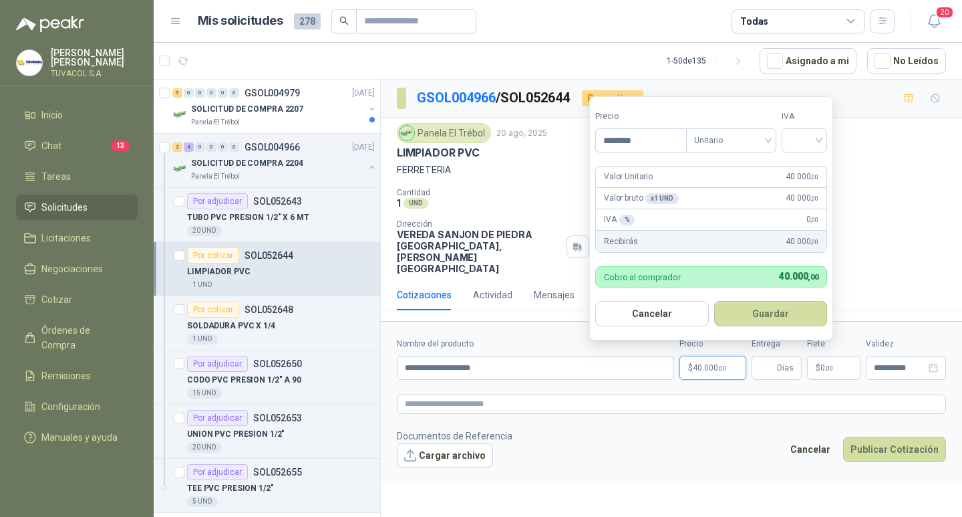
type input "********"
click at [819, 147] on input "search" at bounding box center [804, 139] width 29 height 20
click at [814, 168] on div "19%" at bounding box center [807, 167] width 25 height 15
click at [802, 308] on button "Guardar" at bounding box center [773, 313] width 115 height 25
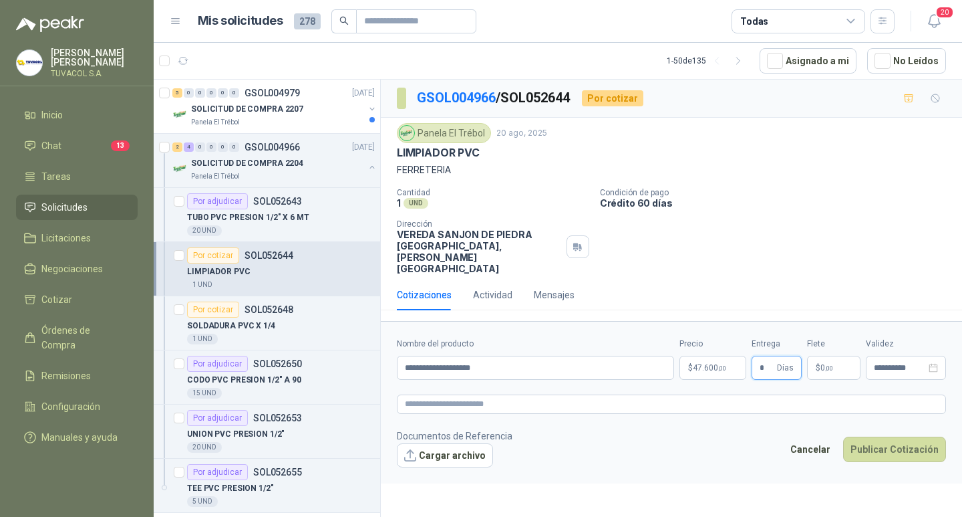
type input "*"
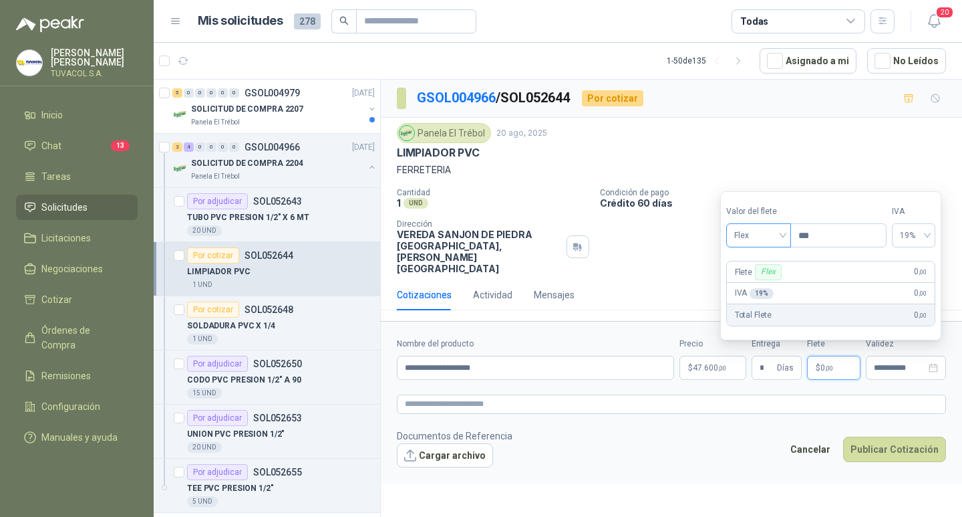
click at [758, 231] on span "Flex" at bounding box center [758, 235] width 49 height 20
click at [767, 285] on div "Incluido" at bounding box center [760, 284] width 46 height 15
click at [877, 451] on button "Publicar Cotización" at bounding box center [894, 448] width 103 height 25
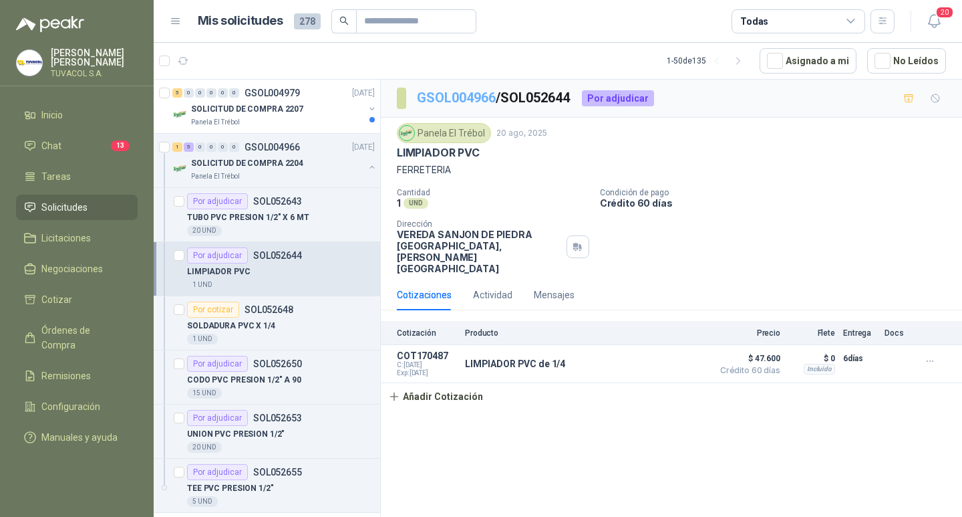
click at [436, 102] on link "GSOL004966" at bounding box center [456, 98] width 79 height 16
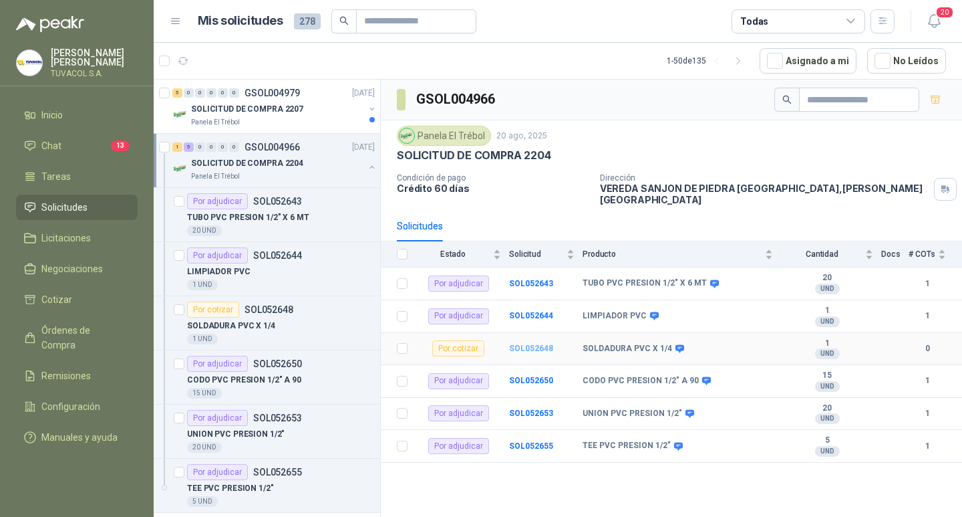
click at [526, 343] on b "SOL052648" at bounding box center [531, 347] width 44 height 9
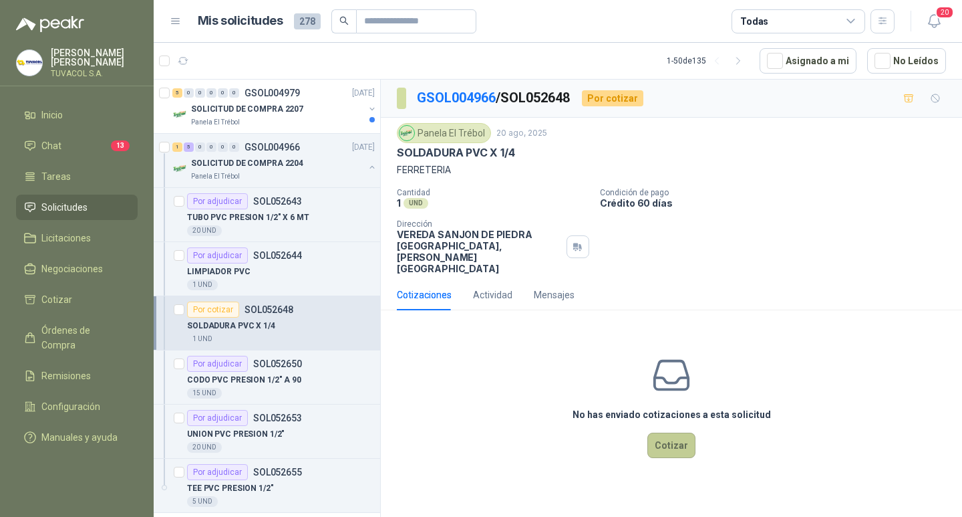
click at [662, 444] on button "Cotizar" at bounding box center [672, 444] width 48 height 25
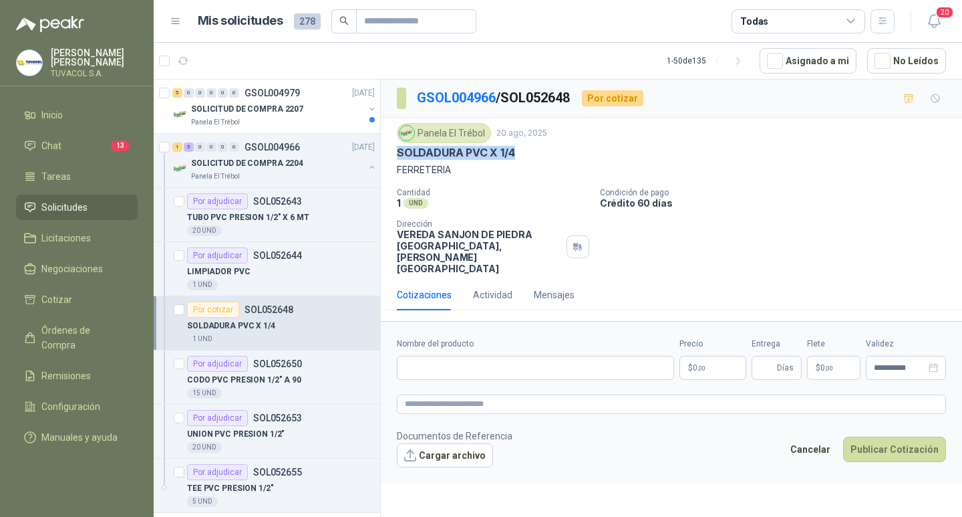
drag, startPoint x: 522, startPoint y: 150, endPoint x: 389, endPoint y: 149, distance: 133.0
click at [389, 149] on div "Panela El Trébol [DATE] SOLDADURA PVC X 1/4 FERRETERIA Cantidad 1 UND  Condici…" at bounding box center [671, 199] width 581 height 162
copy p "SOLDADURA PVC X 1/4"
click at [580, 365] on input "Nombre del producto" at bounding box center [535, 367] width 277 height 24
paste input "**********"
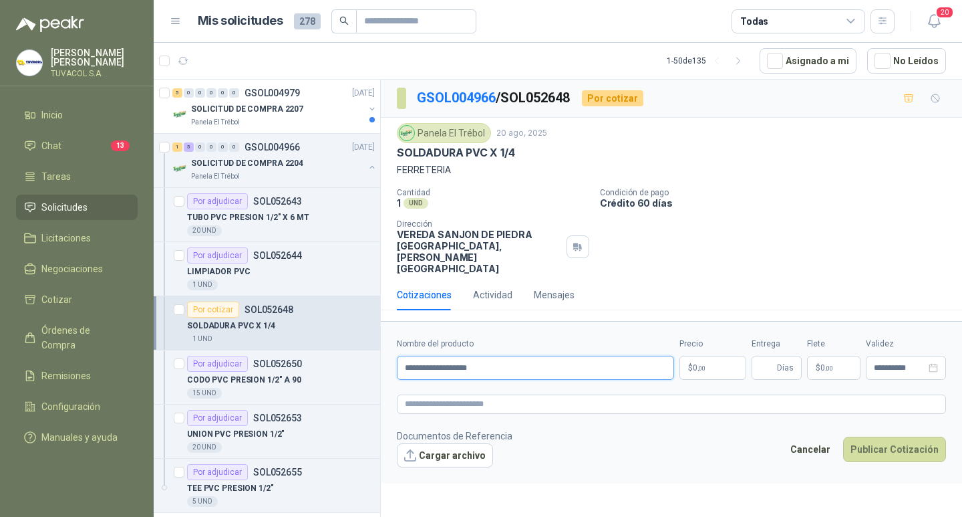
type input "**********"
click at [700, 372] on span ",00" at bounding box center [702, 367] width 8 height 7
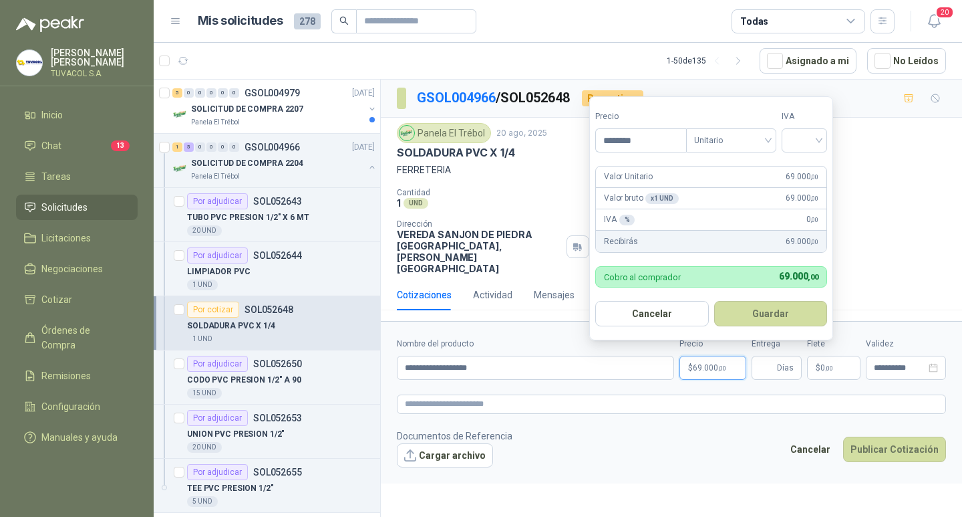
type input "********"
click at [810, 132] on input "search" at bounding box center [804, 139] width 29 height 20
click at [804, 165] on div "19%" at bounding box center [807, 167] width 25 height 15
click at [782, 309] on button "Guardar" at bounding box center [773, 313] width 115 height 25
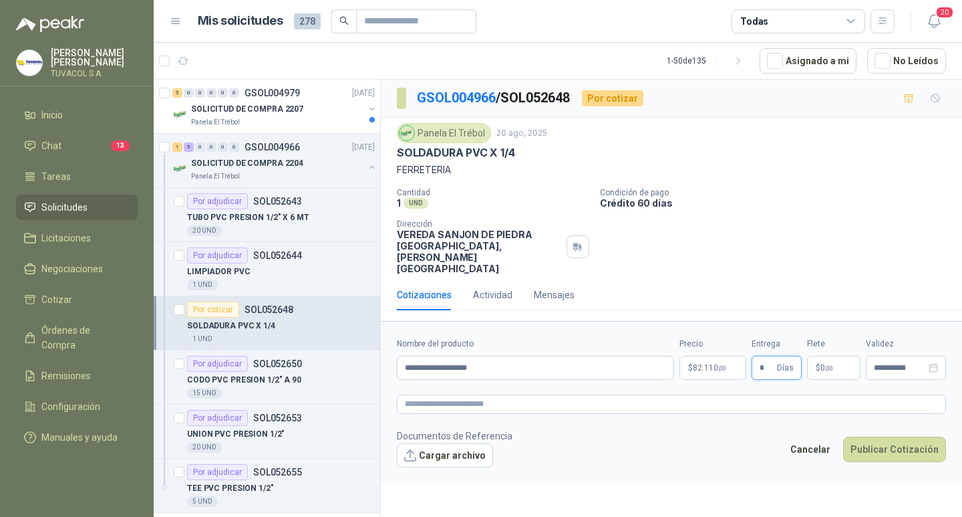
type input "*"
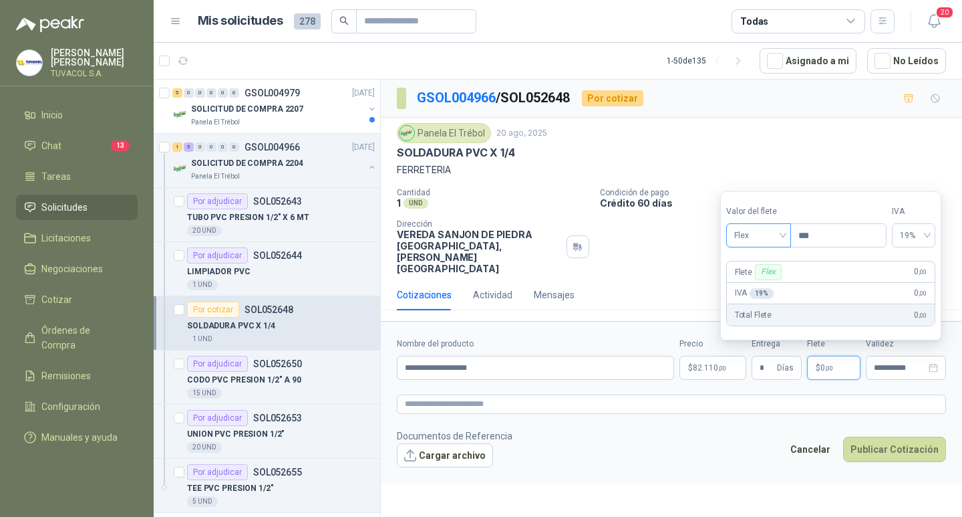
click at [766, 236] on span "Flex" at bounding box center [758, 235] width 49 height 20
click at [762, 273] on div "Flex" at bounding box center [760, 263] width 62 height 21
click at [756, 224] on input "search" at bounding box center [758, 234] width 49 height 20
click at [764, 280] on div "Incluido" at bounding box center [760, 284] width 46 height 15
click at [887, 450] on button "Publicar Cotización" at bounding box center [894, 448] width 103 height 25
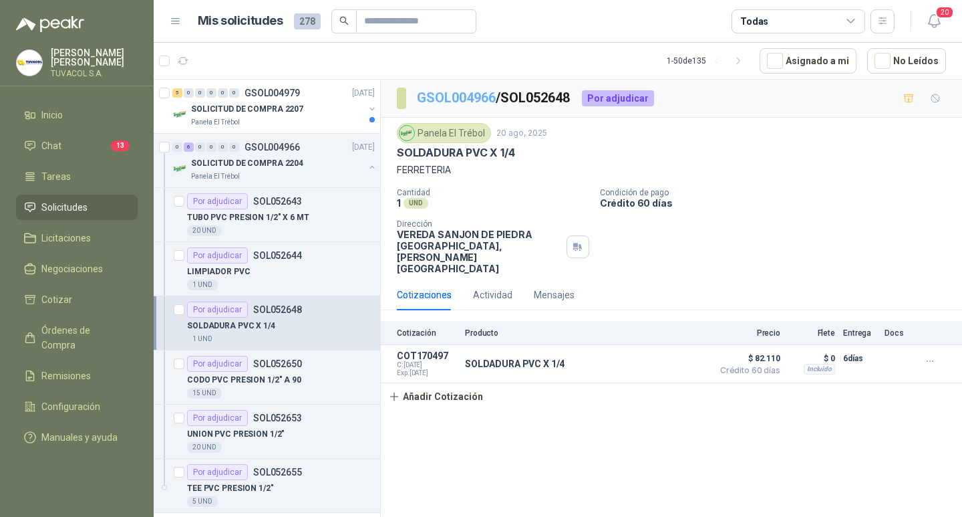
click at [446, 102] on link "GSOL004966" at bounding box center [456, 98] width 79 height 16
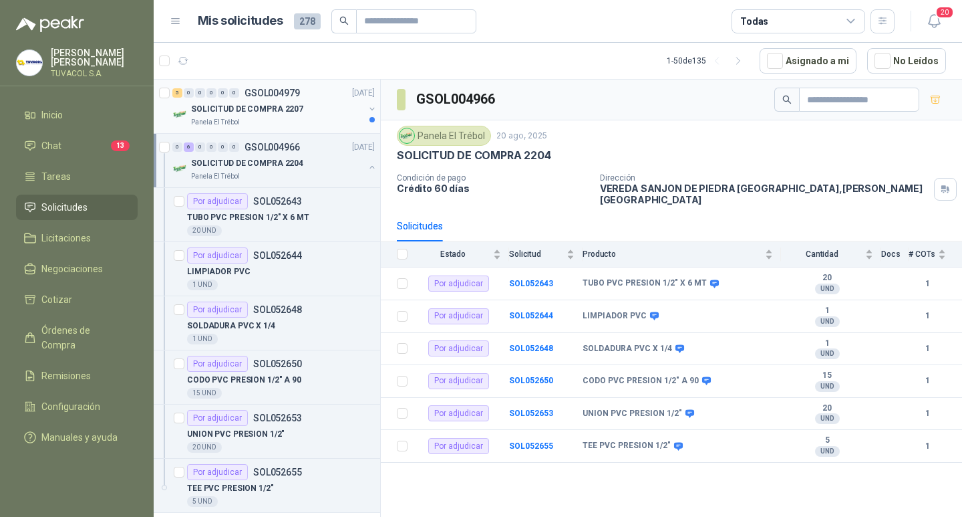
click at [307, 94] on div "5 0 0 0 0 0 GSOL004979 [DATE]" at bounding box center [274, 93] width 205 height 16
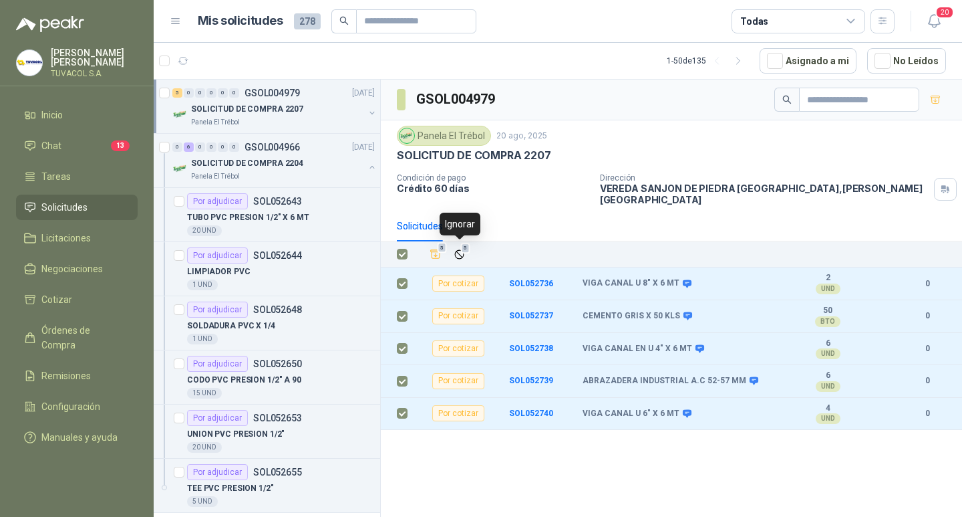
click at [471, 252] on div "5 5" at bounding box center [686, 254] width 520 height 19
click at [460, 245] on button "5" at bounding box center [459, 254] width 18 height 18
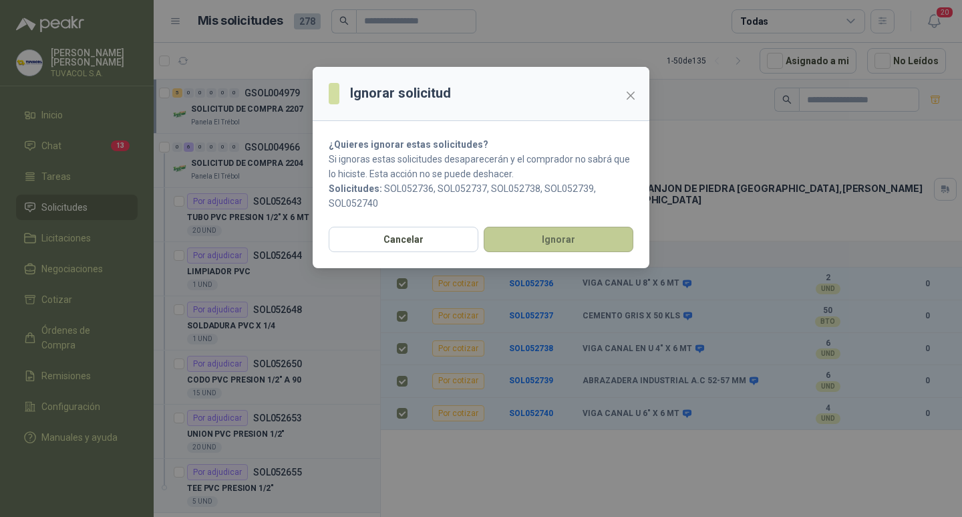
click at [575, 245] on button "Ignorar" at bounding box center [559, 239] width 150 height 25
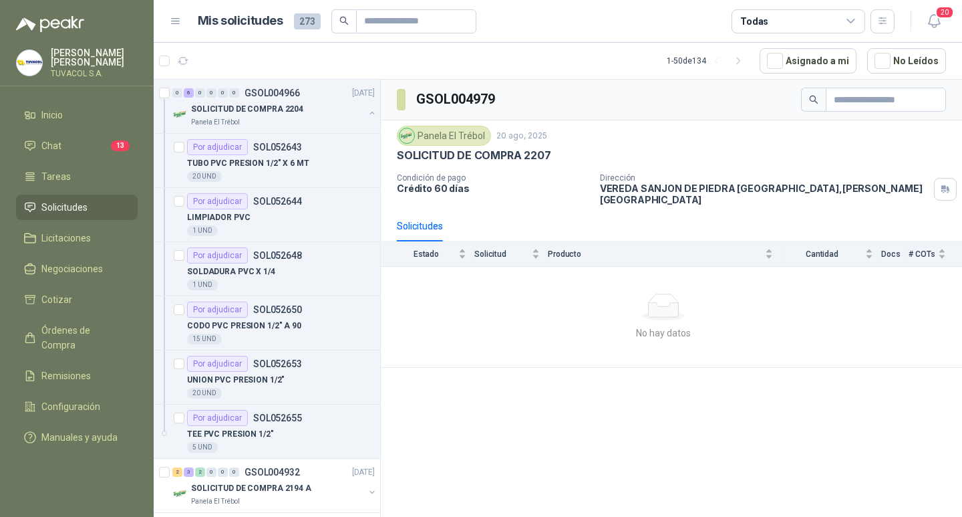
click at [114, 57] on p "[PERSON_NAME]" at bounding box center [94, 57] width 87 height 19
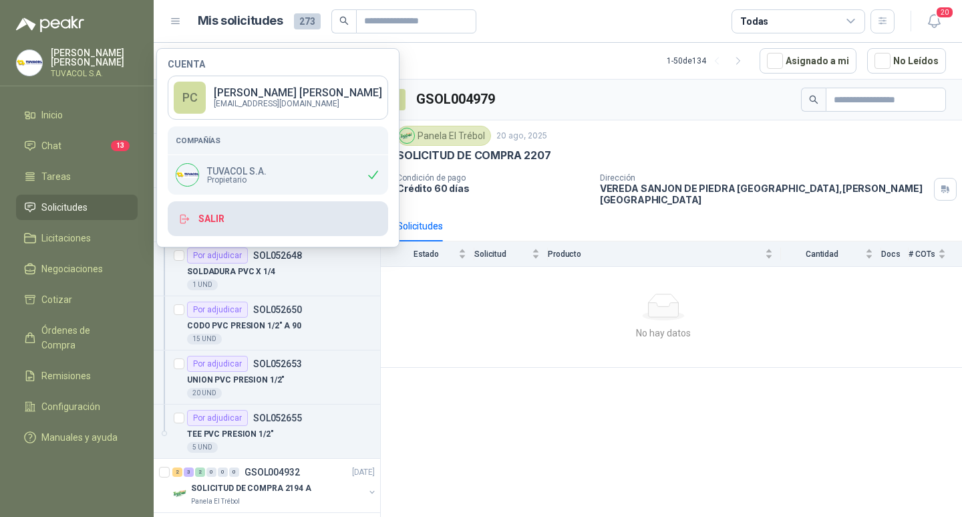
click at [240, 232] on button "Salir" at bounding box center [278, 218] width 221 height 35
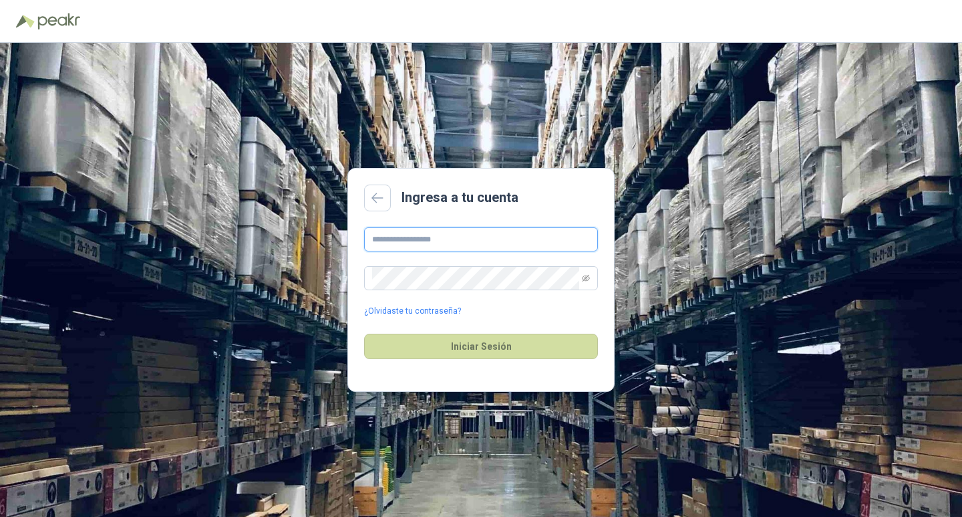
type input "**********"
